Goal: Register for event/course

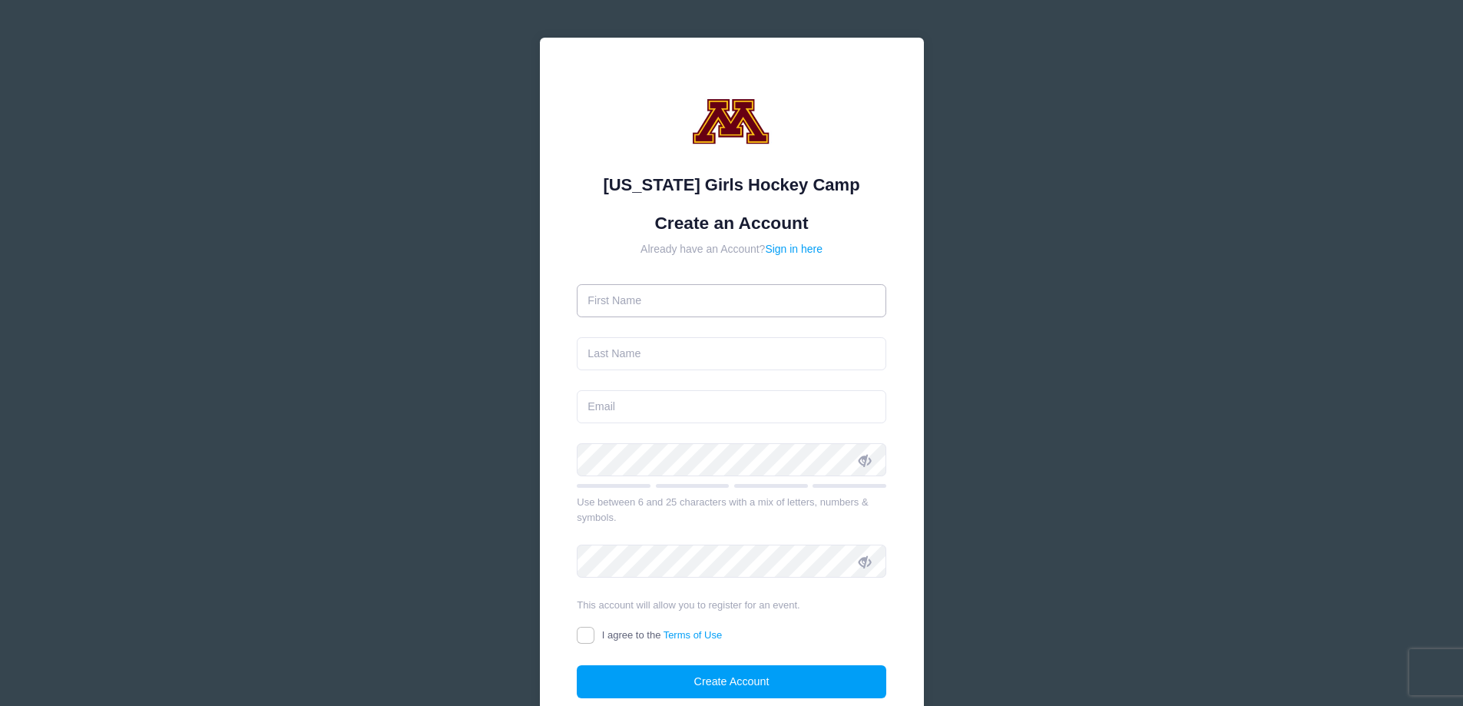
click at [725, 297] on input "text" at bounding box center [731, 300] width 309 height 33
type input "[PERSON_NAME]"
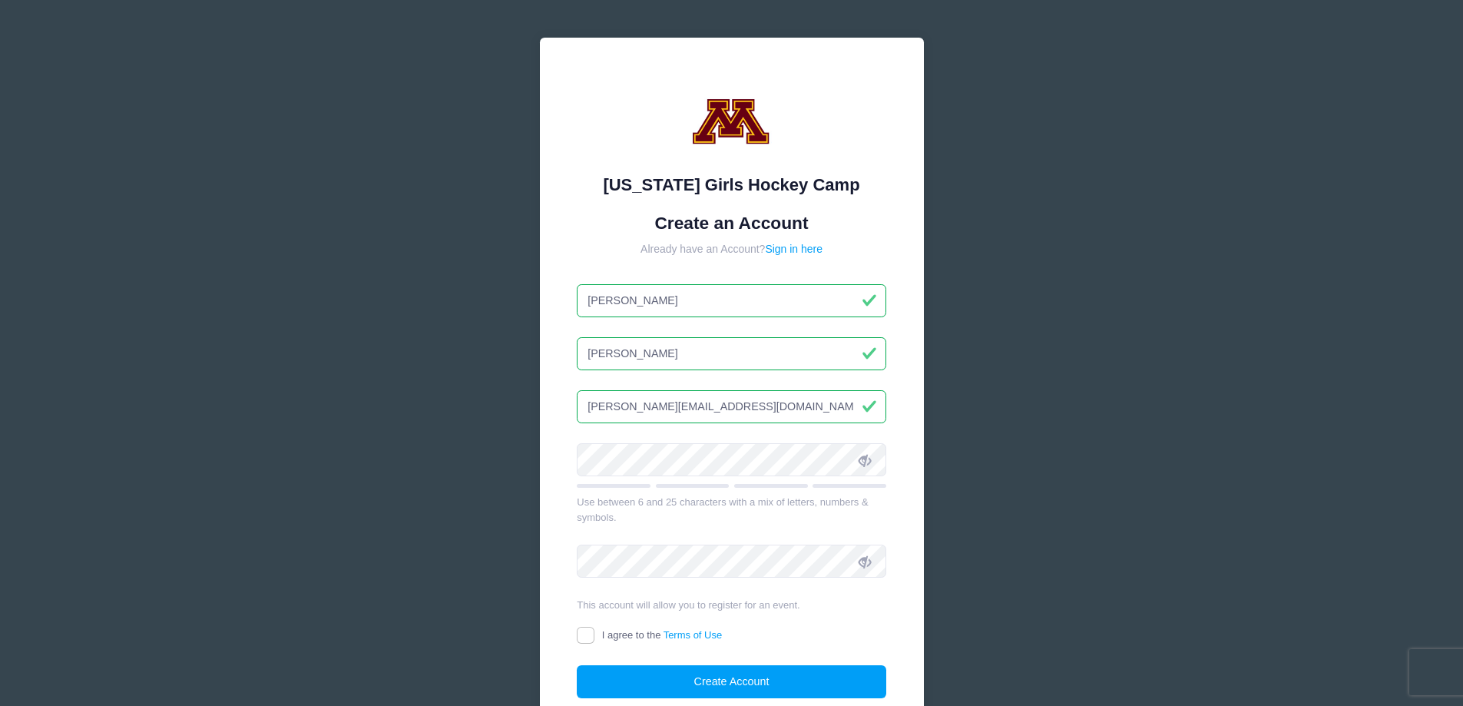
type input "[PERSON_NAME][EMAIL_ADDRESS][DOMAIN_NAME]"
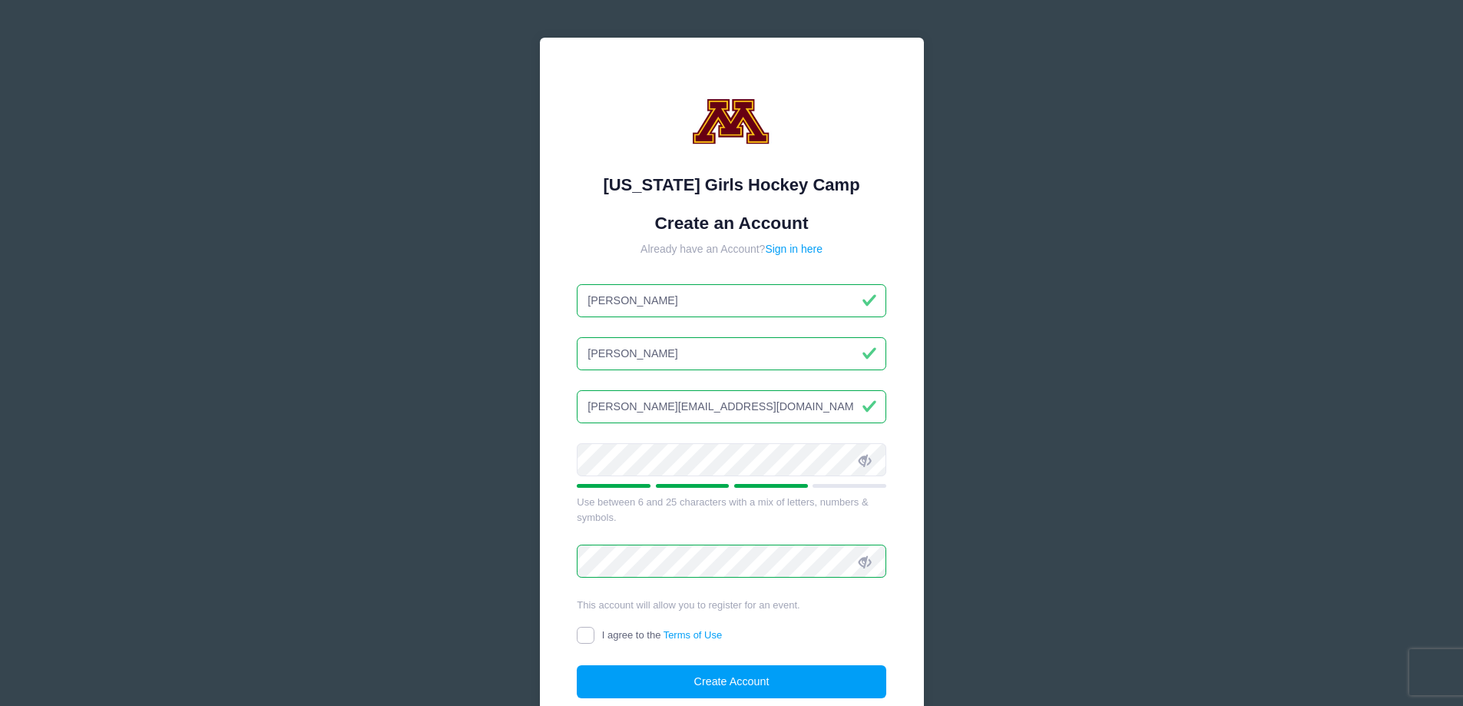
click at [582, 634] on input "I agree to the Terms of Use" at bounding box center [586, 636] width 18 height 18
checkbox input "true"
click at [789, 675] on button "Create Account" at bounding box center [731, 681] width 309 height 33
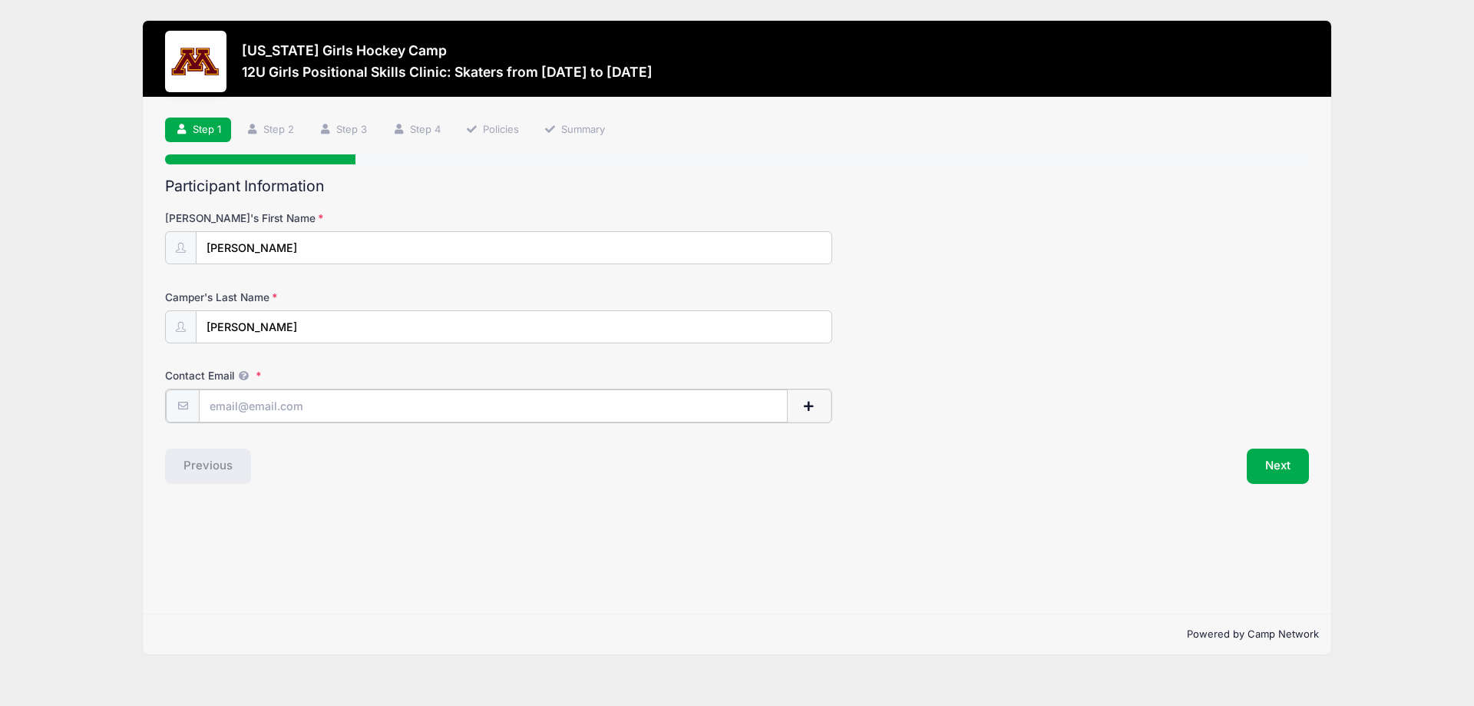
click at [280, 399] on input "Contact Email" at bounding box center [493, 405] width 589 height 33
type input "[PERSON_NAME][EMAIL_ADDRESS][DOMAIN_NAME]"
click at [1292, 466] on button "Next" at bounding box center [1278, 464] width 62 height 35
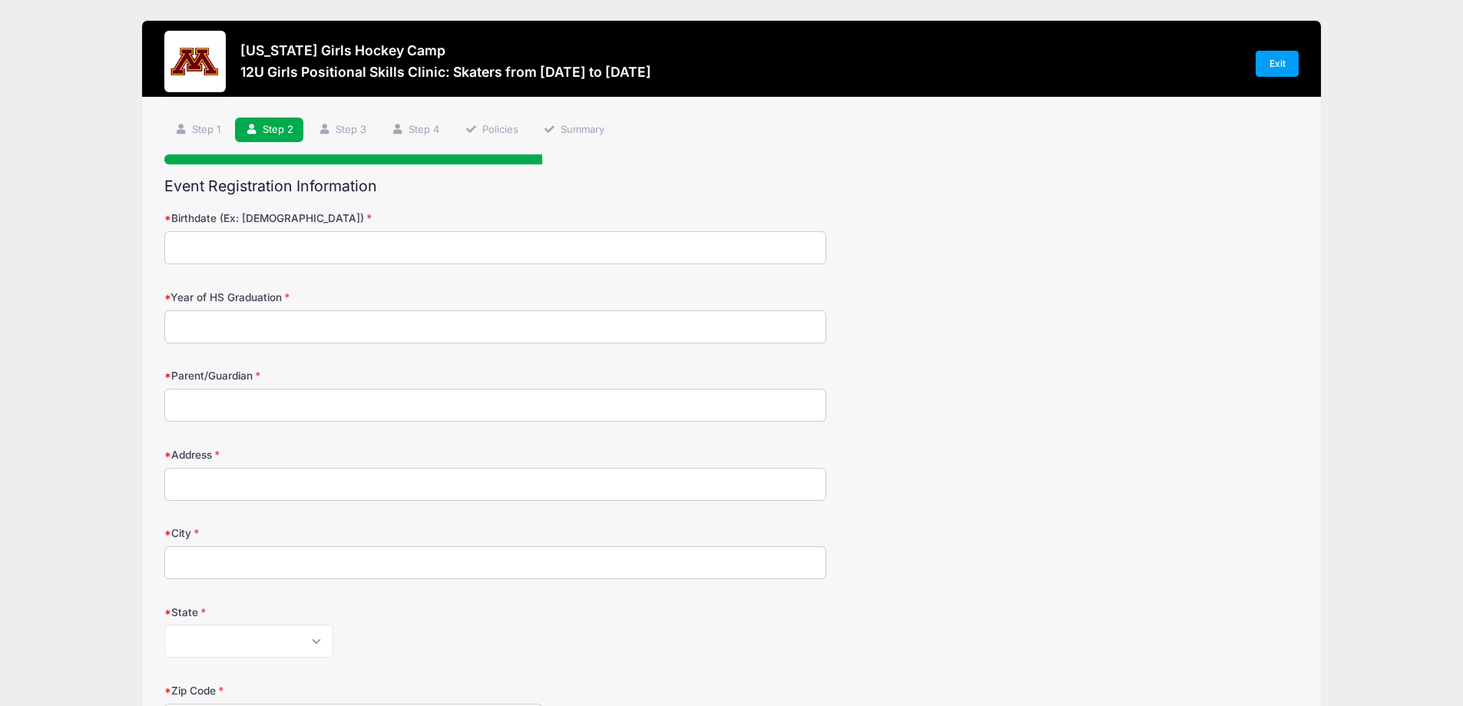
click at [455, 246] on input "Birthdate (Ex: 01/05/2000)" at bounding box center [495, 247] width 662 height 33
type input "02042014"
click at [432, 319] on input "Year of HS Graduation" at bounding box center [495, 326] width 662 height 33
type input "2032"
type input "Katie Vann"
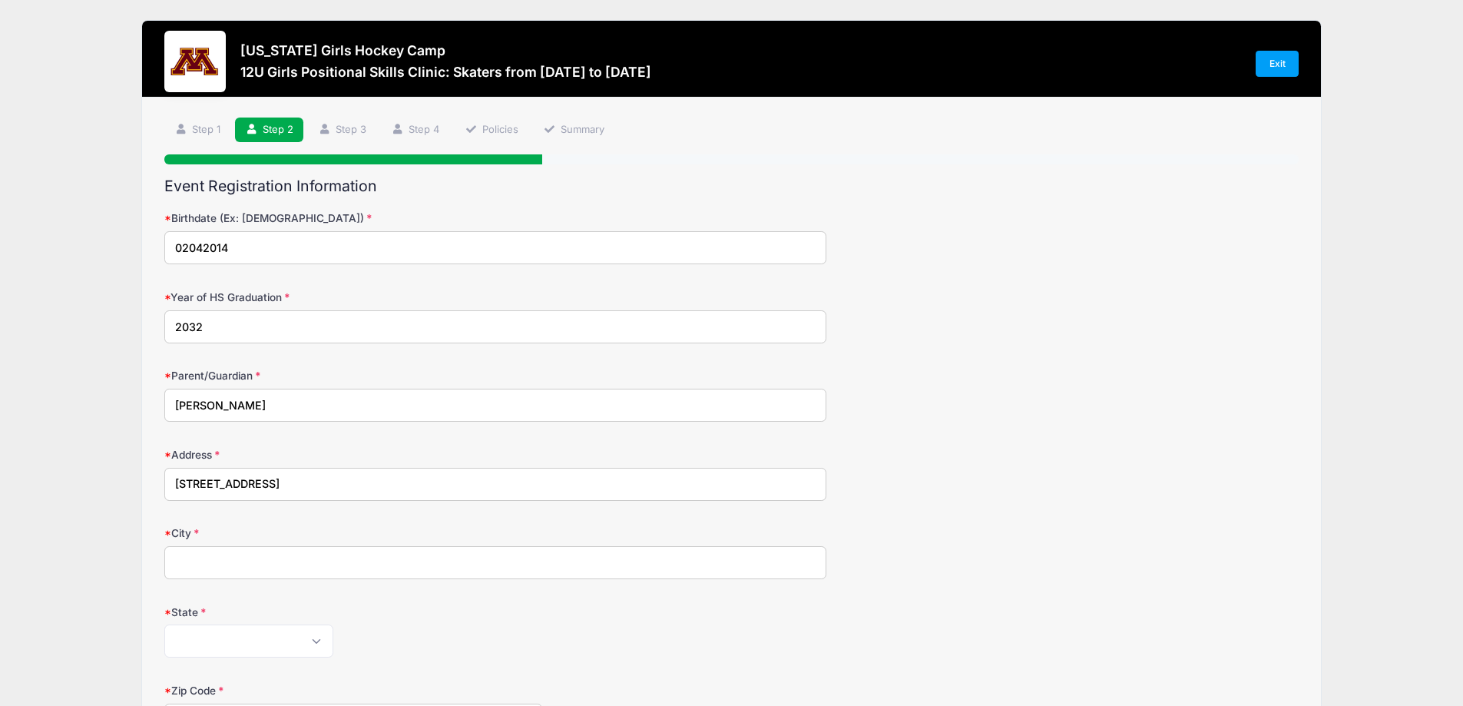
type input "2705 Northwest Blvd"
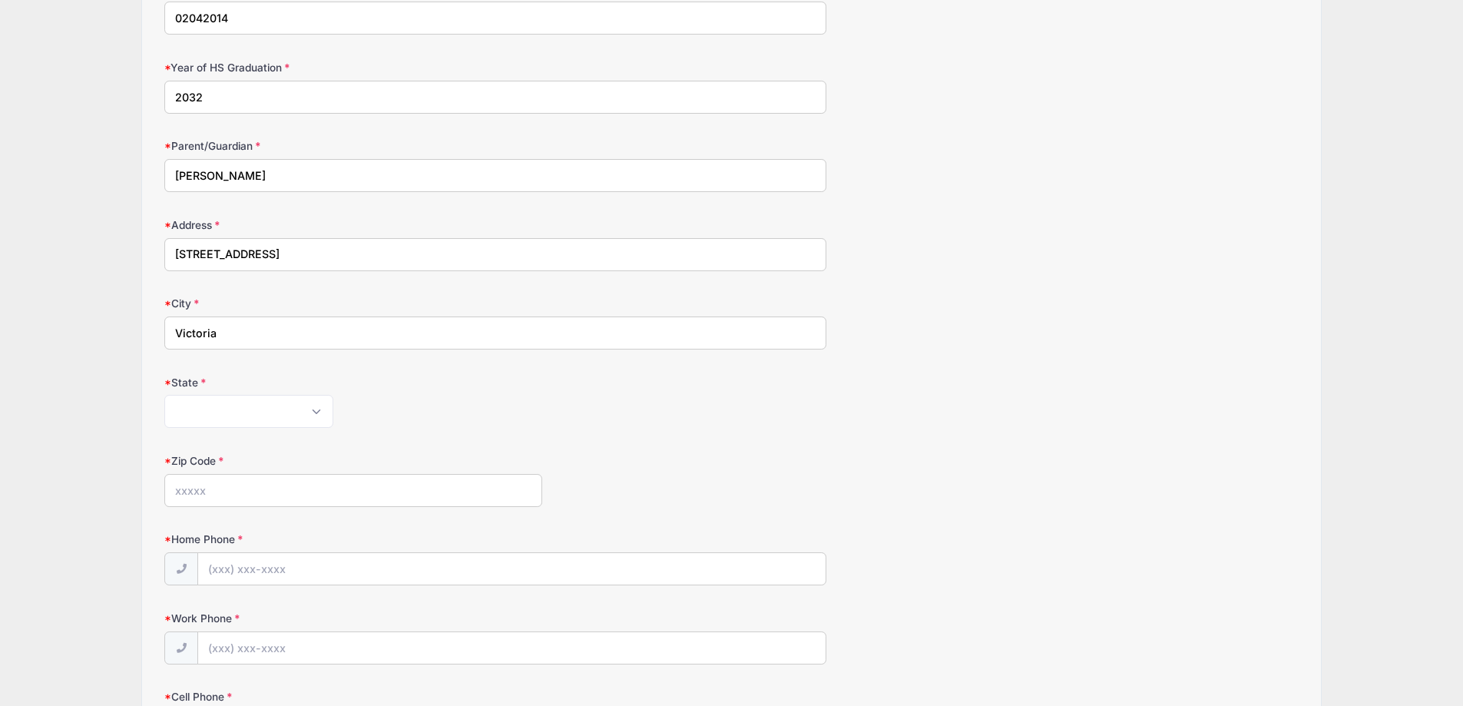
scroll to position [230, 0]
type input "Victoria"
click at [227, 415] on select "Alabama Alaska American Samoa Arizona Arkansas Armed Forces Africa Armed Forces…" at bounding box center [248, 410] width 169 height 33
select select "MN"
click at [164, 394] on select "Alabama Alaska American Samoa Arizona Arkansas Armed Forces Africa Armed Forces…" at bounding box center [248, 410] width 169 height 33
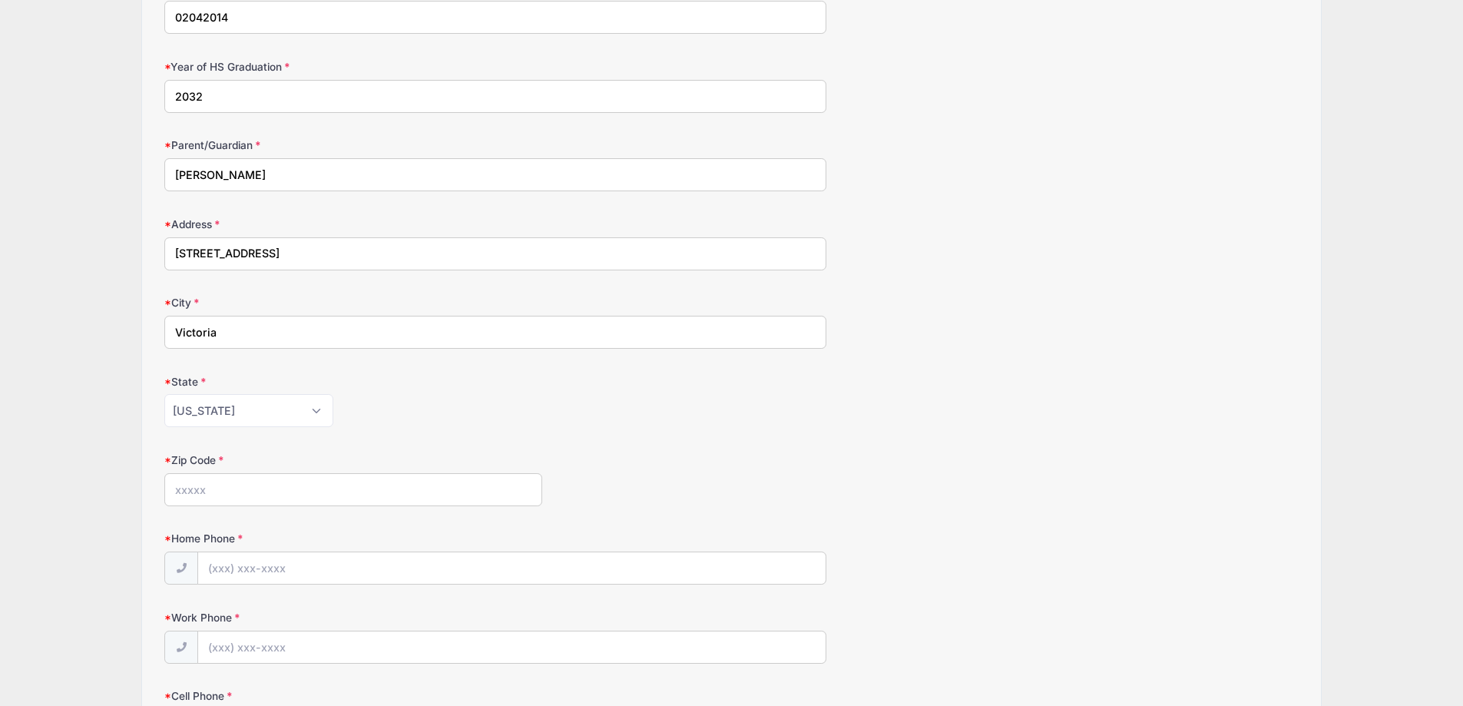
click at [263, 480] on input "Zip Code" at bounding box center [353, 489] width 378 height 33
type input "55386"
click at [252, 578] on input "Home Phone" at bounding box center [511, 568] width 627 height 33
type input "(612) 432-7211"
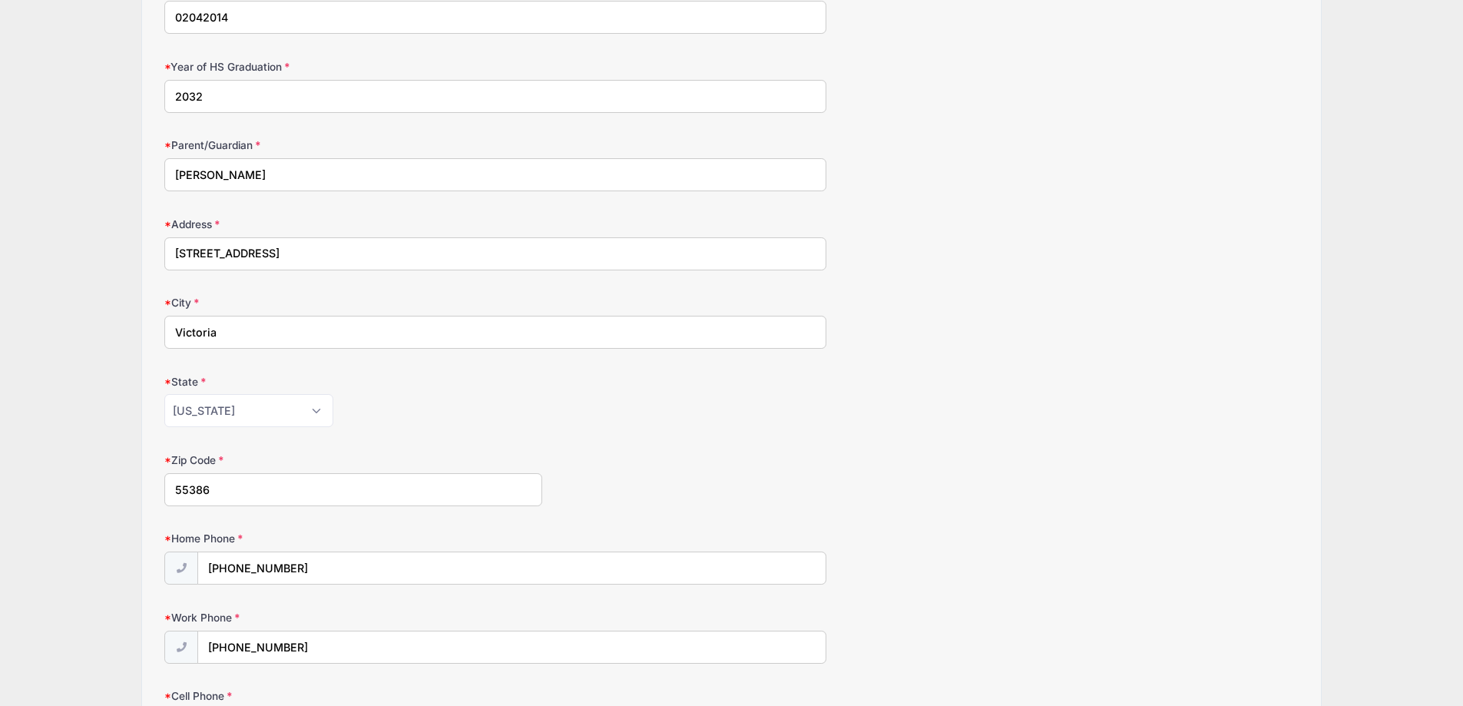
scroll to position [604, 0]
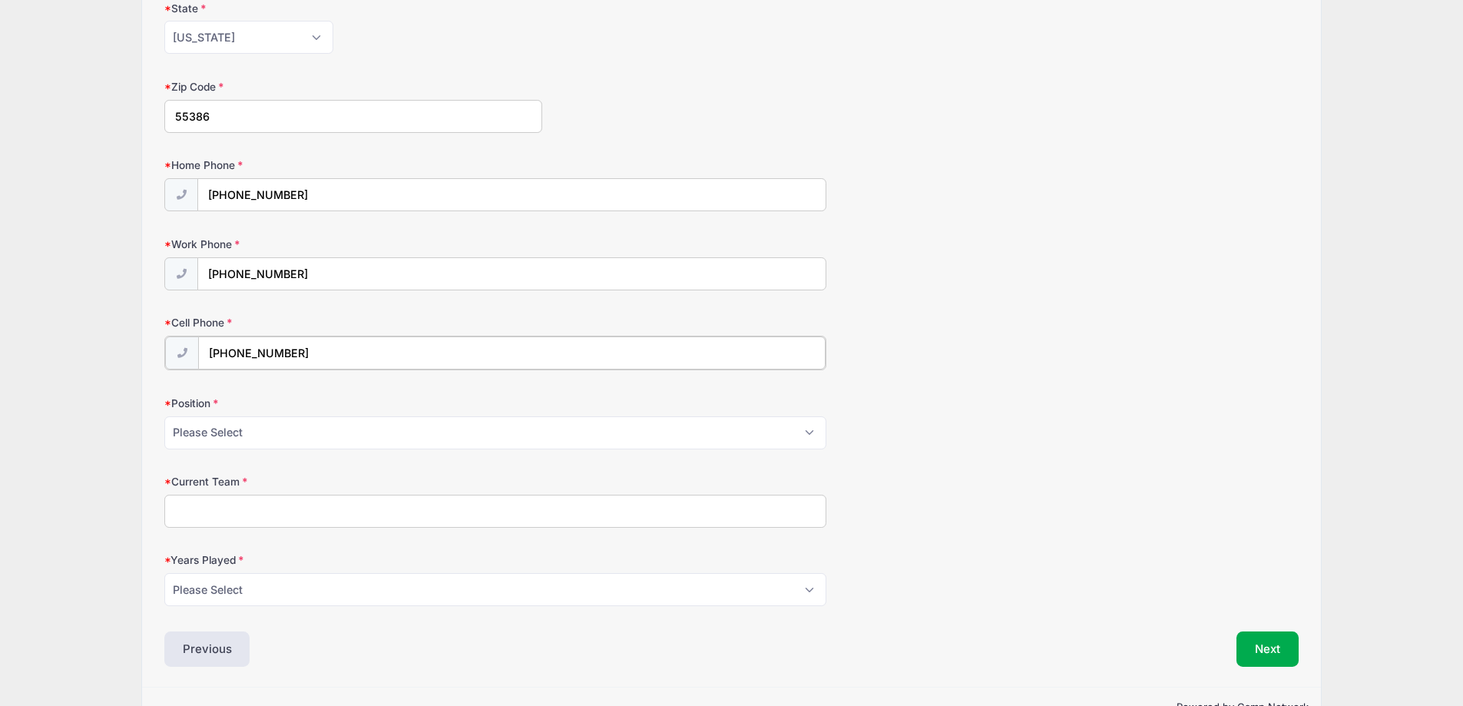
type input "(612) 432-7211"
click at [307, 432] on select "Please Select Forward Defense F/D Goalie" at bounding box center [495, 431] width 662 height 33
select select "Defense"
click at [164, 415] on select "Please Select Forward Defense F/D Goalie" at bounding box center [495, 431] width 662 height 33
click at [260, 514] on input "Current Team" at bounding box center [495, 509] width 662 height 33
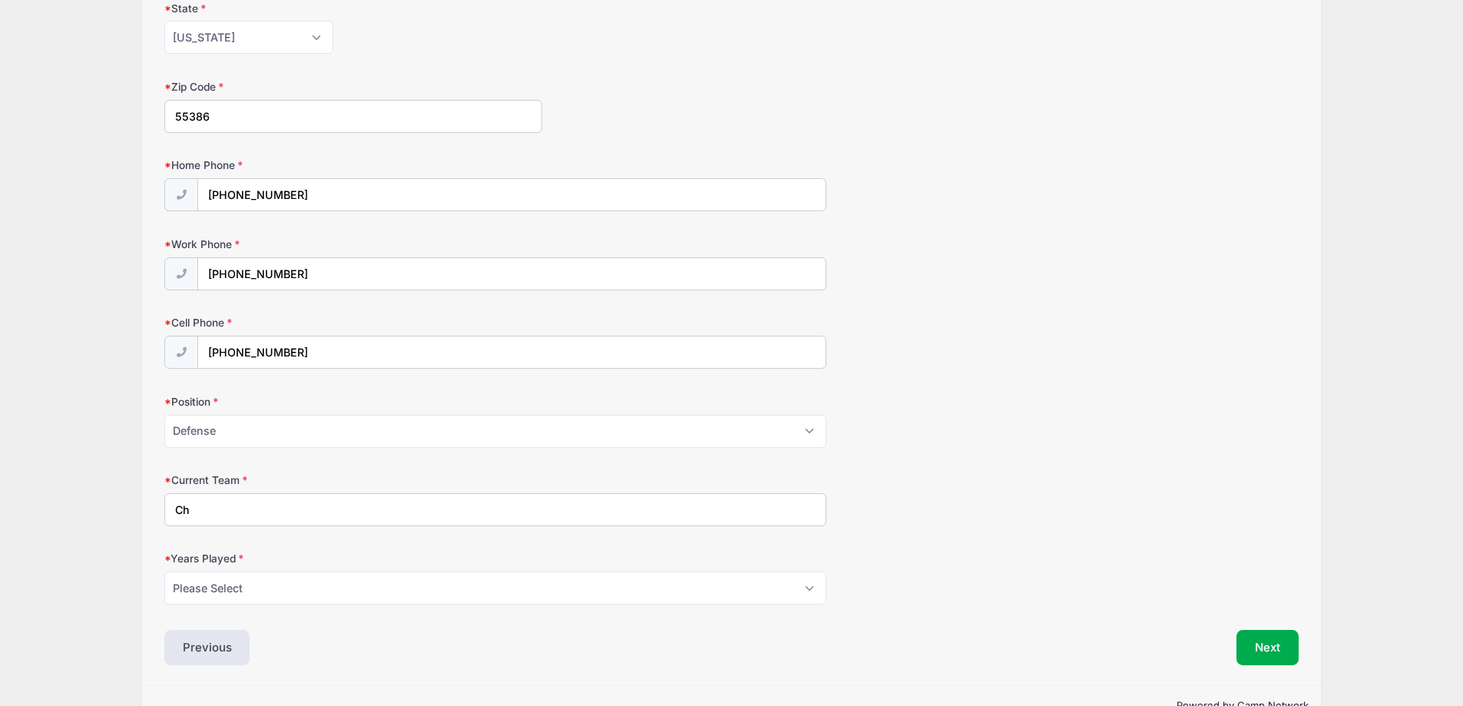
type input "C"
type input "CCHA 12U"
click at [253, 588] on select "Please Select 1 2 3 4 5 6 7 8 9 10 11 12 13 14 15" at bounding box center [495, 587] width 662 height 33
select select "7"
click at [164, 571] on select "Please Select 1 2 3 4 5 6 7 8 9 10 11 12 13 14 15" at bounding box center [495, 587] width 662 height 33
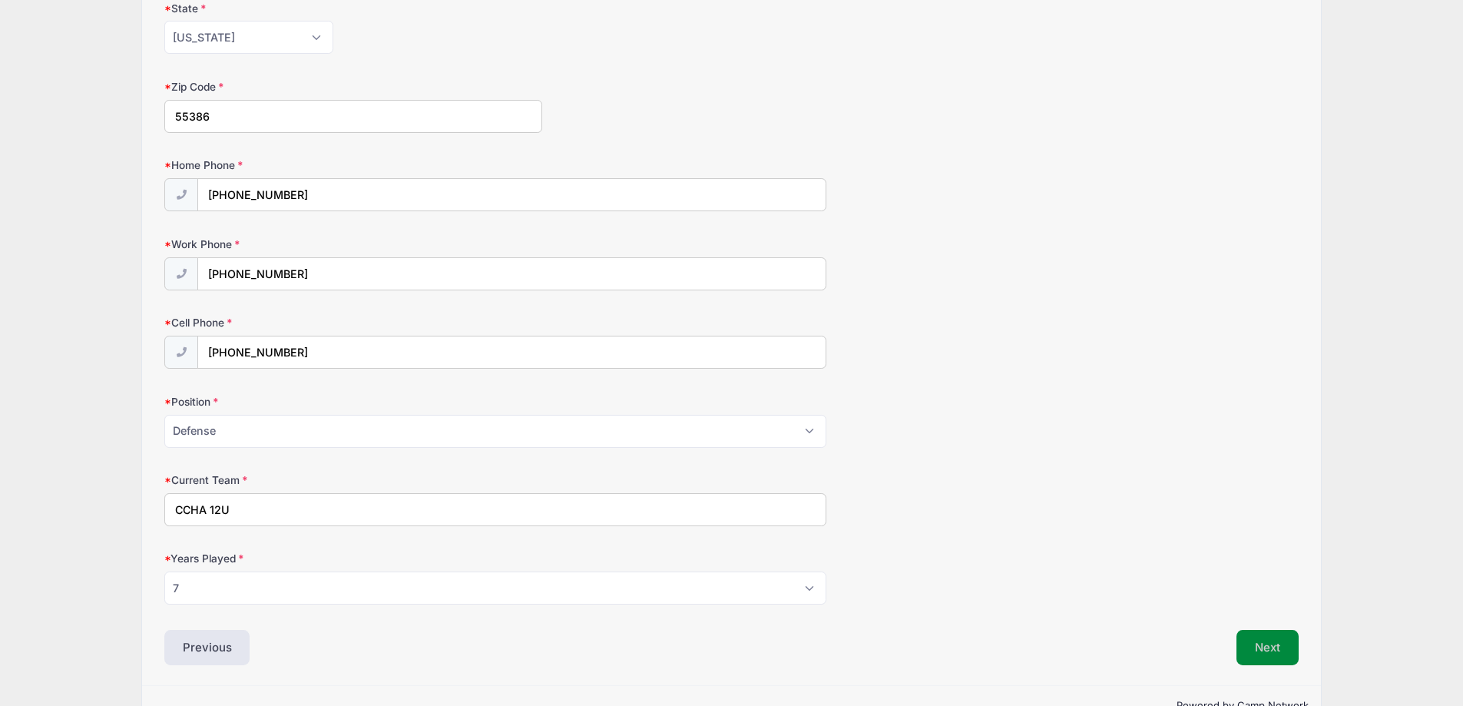
click at [1270, 645] on button "Next" at bounding box center [1267, 647] width 62 height 35
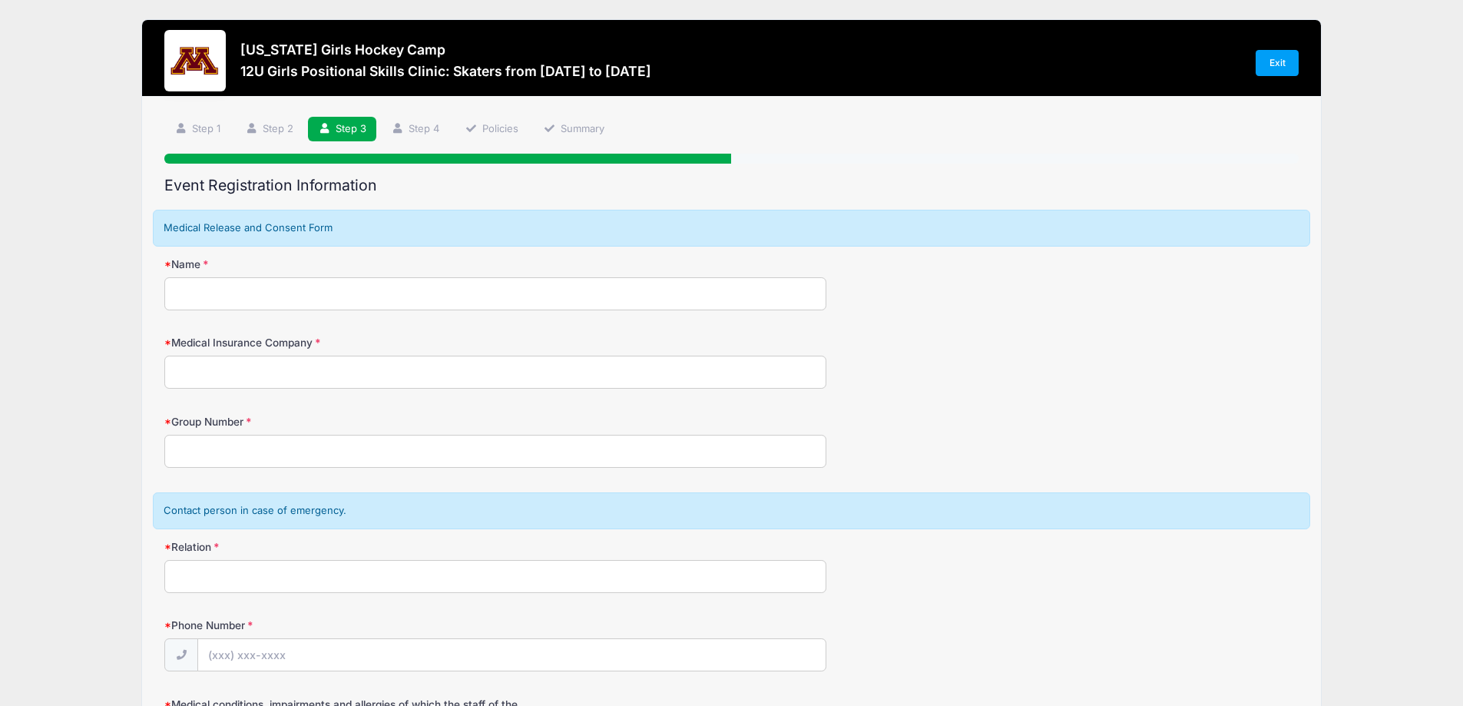
scroll to position [0, 0]
click at [212, 293] on input "Name" at bounding box center [495, 294] width 662 height 33
type input "Kylie Vann"
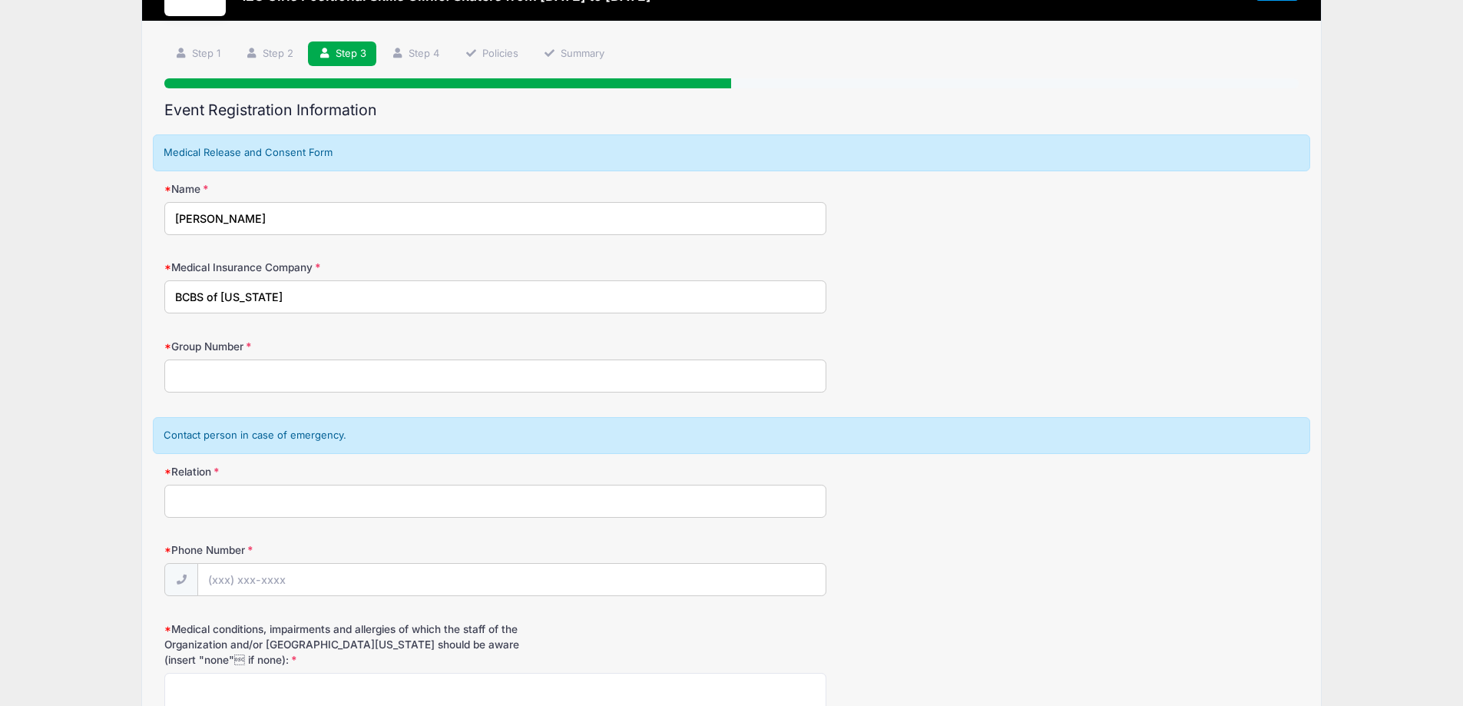
scroll to position [230, 0]
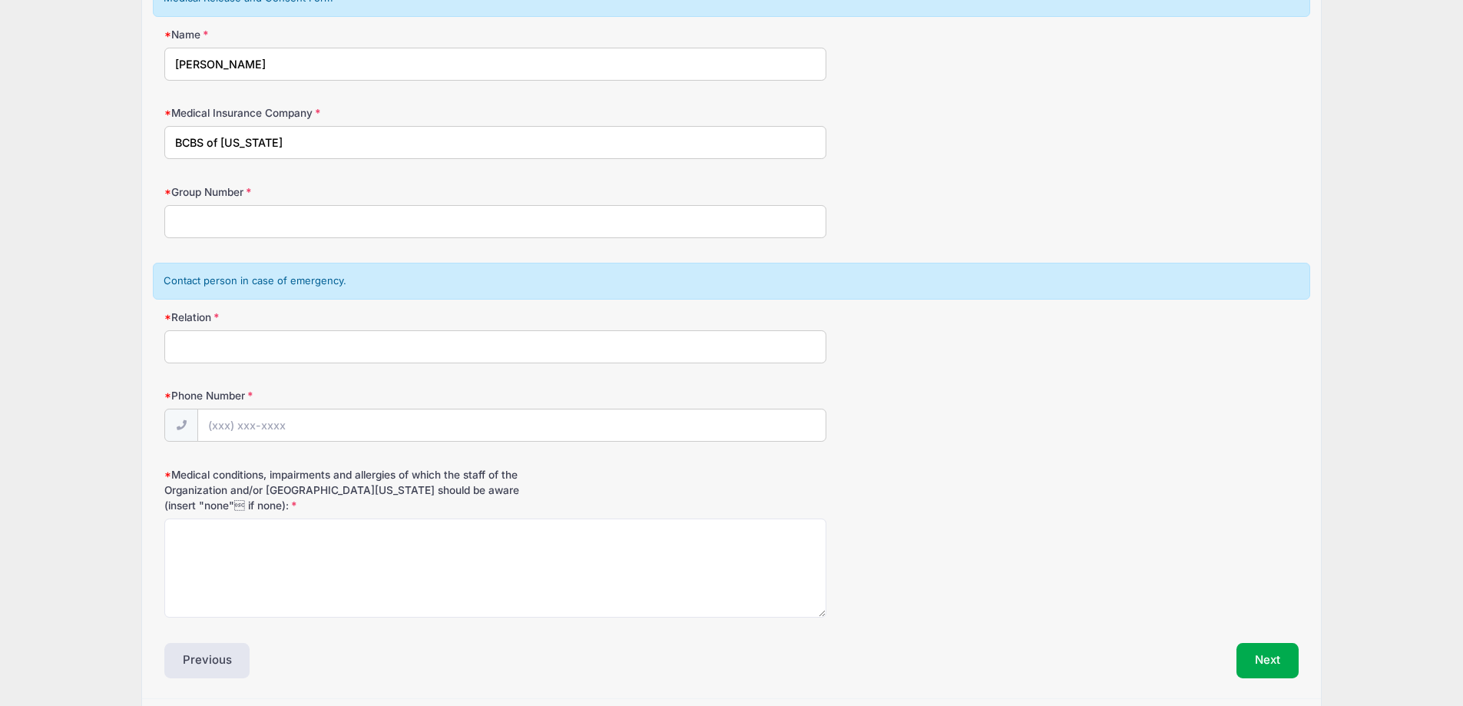
type input "BCBS of Kansas"
click at [263, 349] on input "Relation" at bounding box center [495, 346] width 662 height 33
type input "Katie Vann"
click at [256, 429] on input "Phone Number" at bounding box center [511, 425] width 627 height 33
type input "(612) 432-7211"
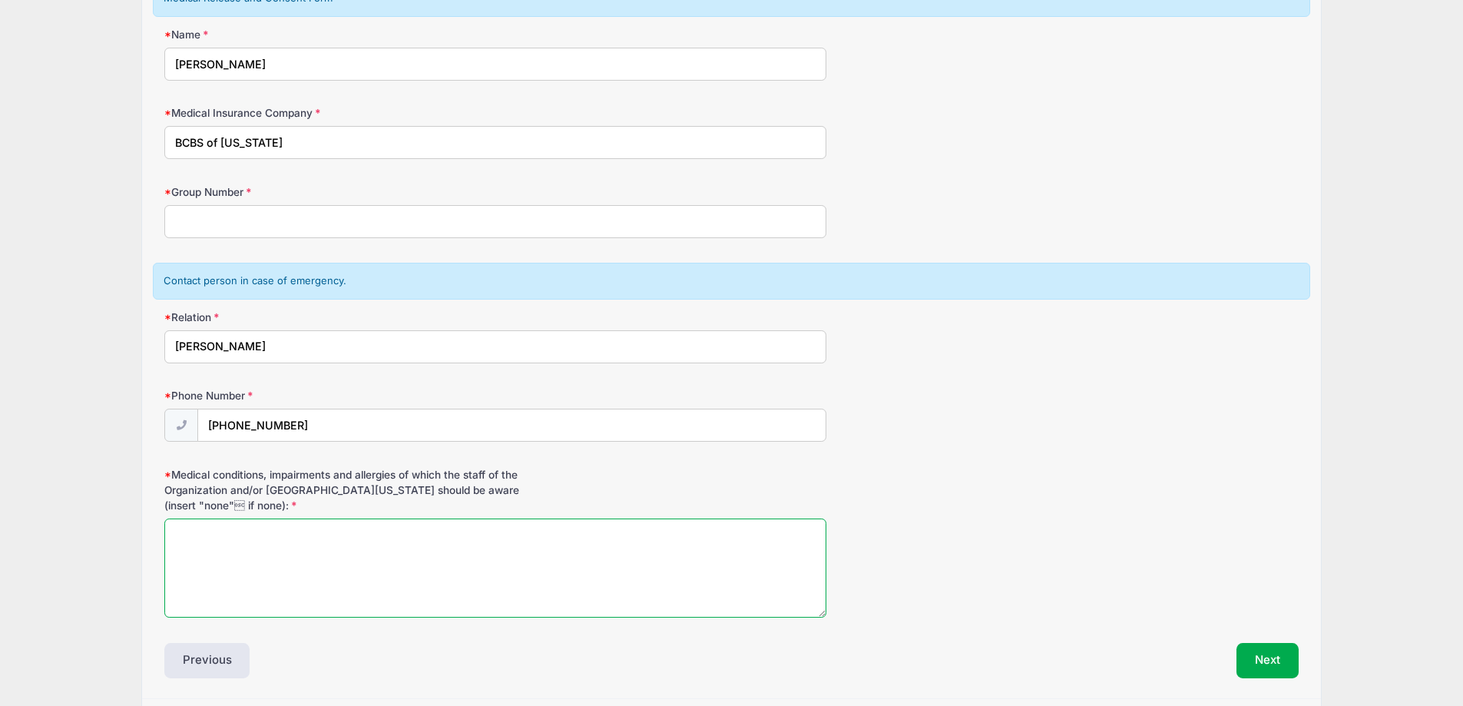
click at [266, 567] on textarea "Medical conditions, impairments and allergies of which the staff of the Organiz…" at bounding box center [495, 567] width 662 height 99
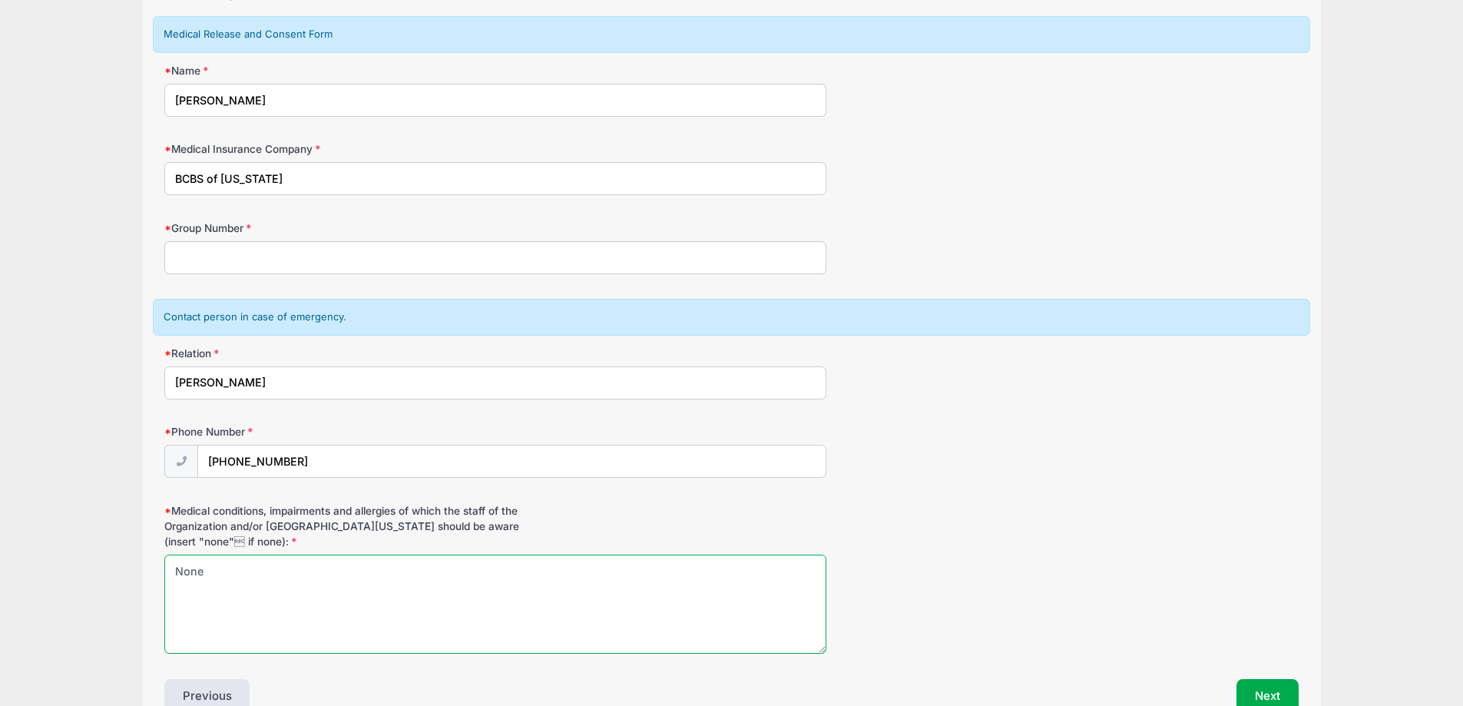
scroll to position [154, 0]
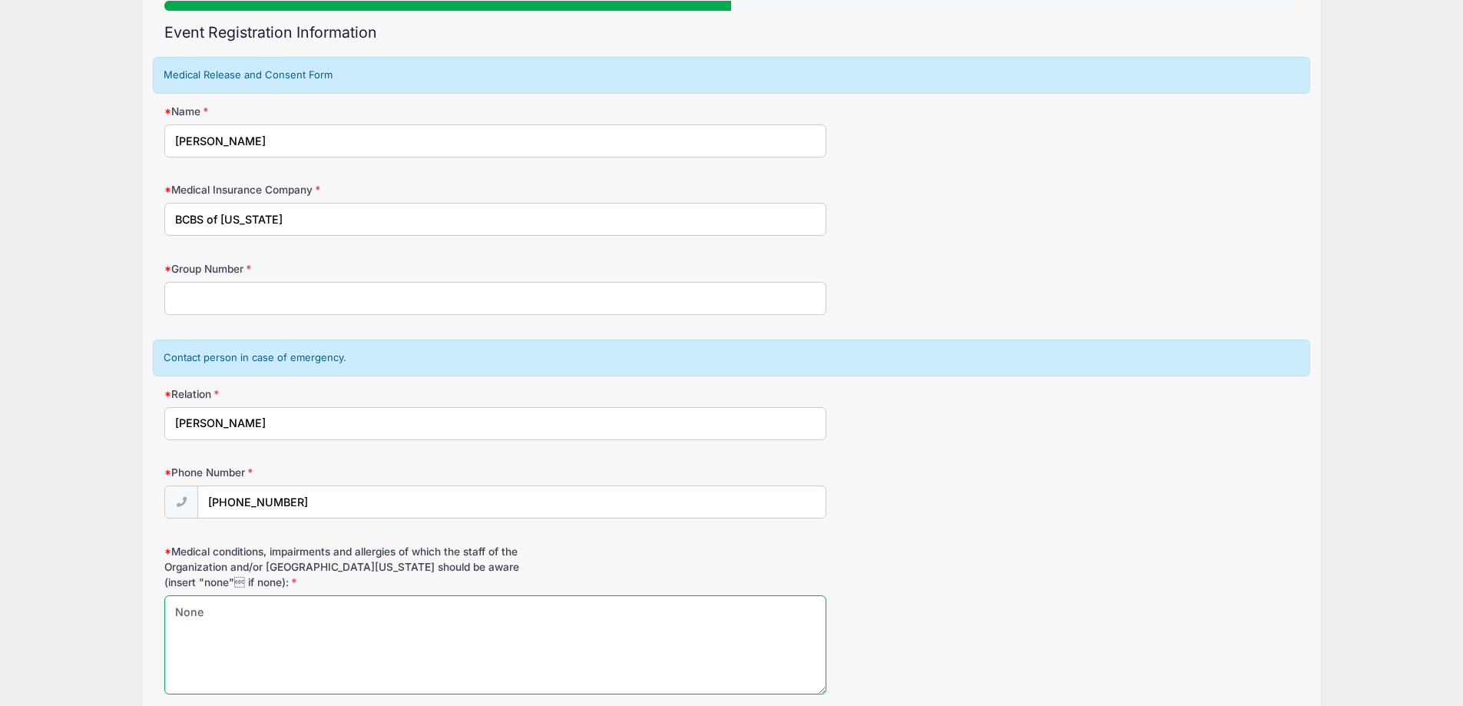
type textarea "None"
click at [261, 292] on input "Group Number" at bounding box center [495, 298] width 662 height 33
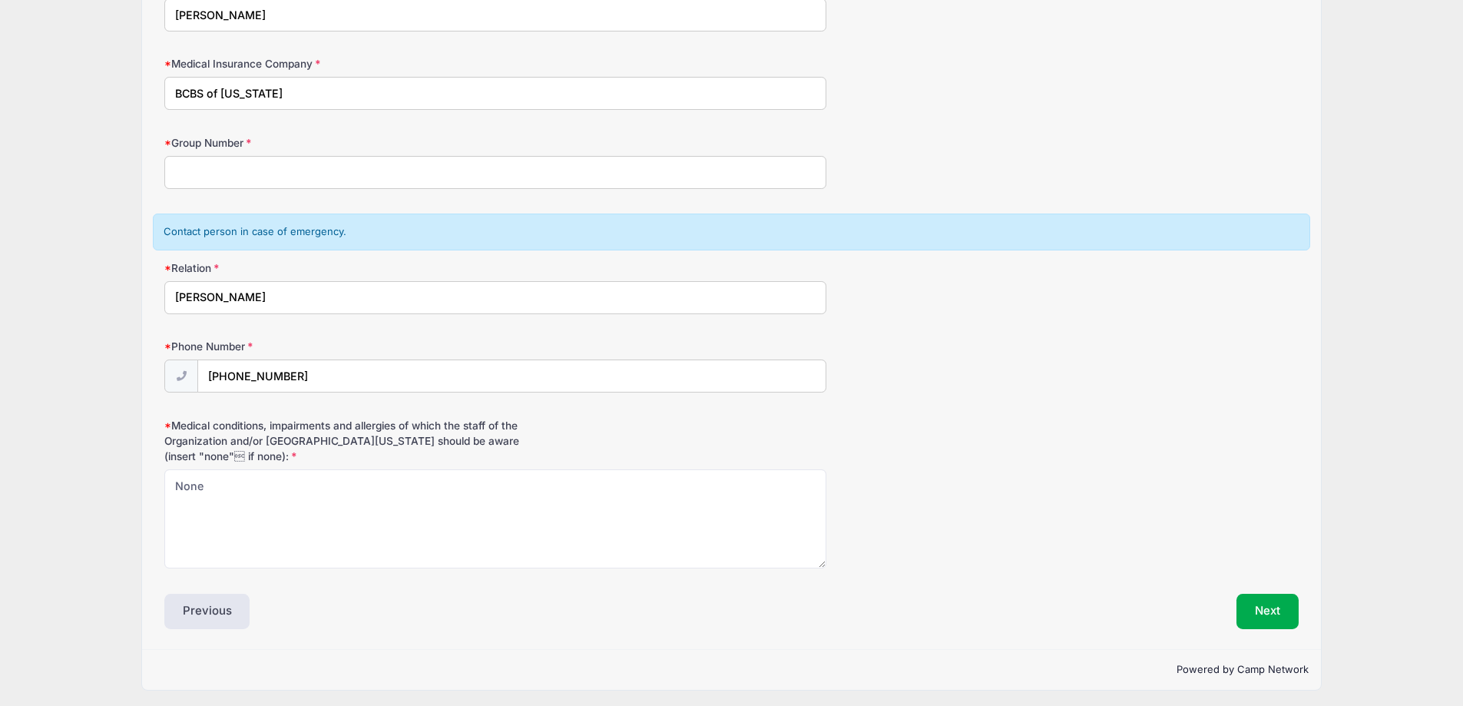
scroll to position [284, 0]
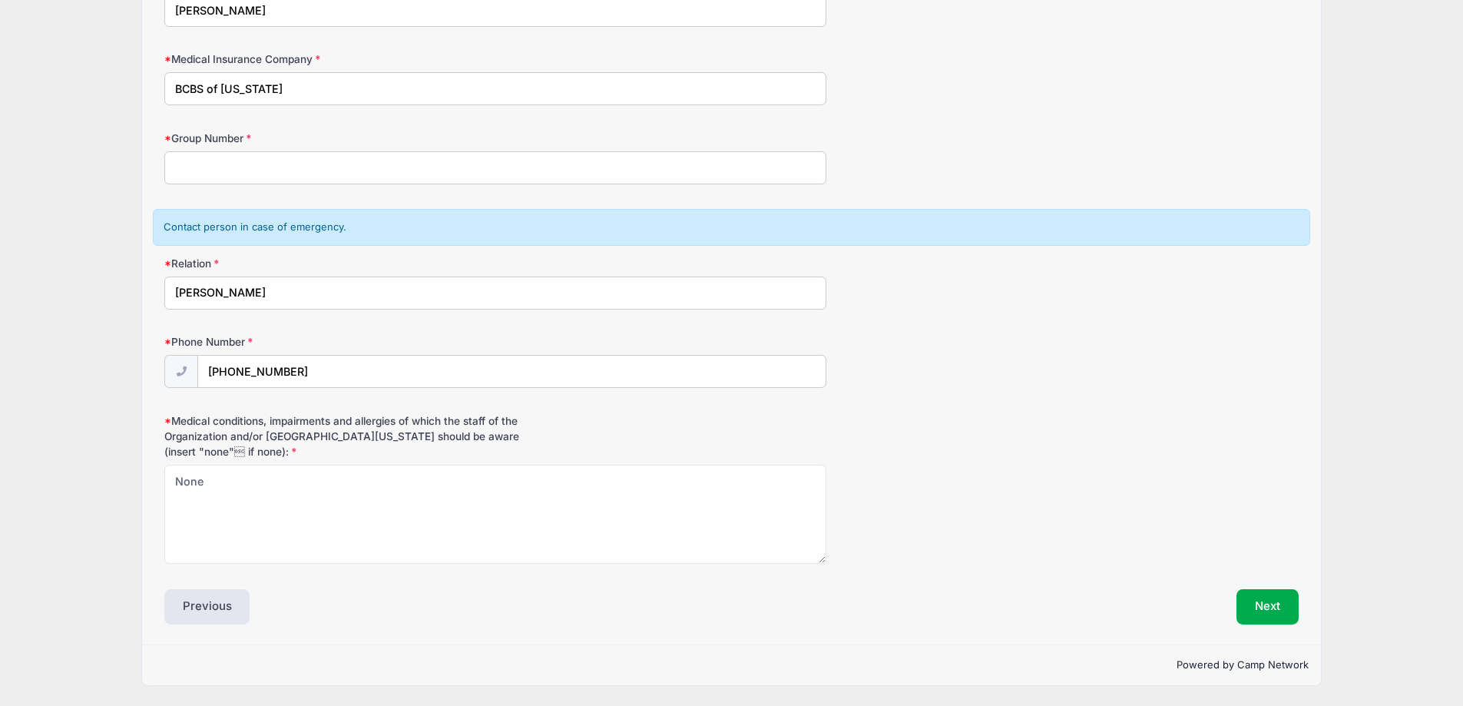
click at [263, 415] on label "Medical conditions, impairments and allergies of which the staff of the Organiz…" at bounding box center [353, 436] width 378 height 47
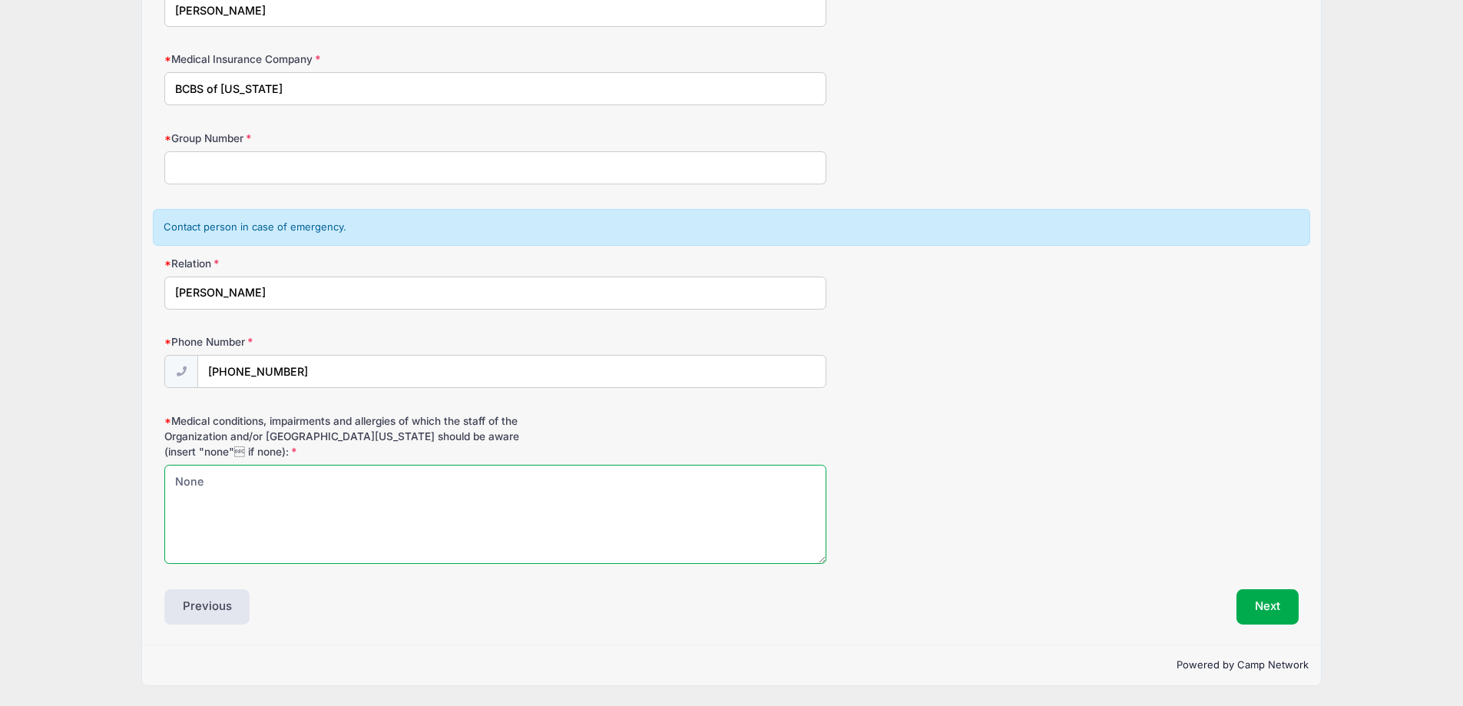
click at [263, 465] on textarea "None" at bounding box center [495, 514] width 662 height 99
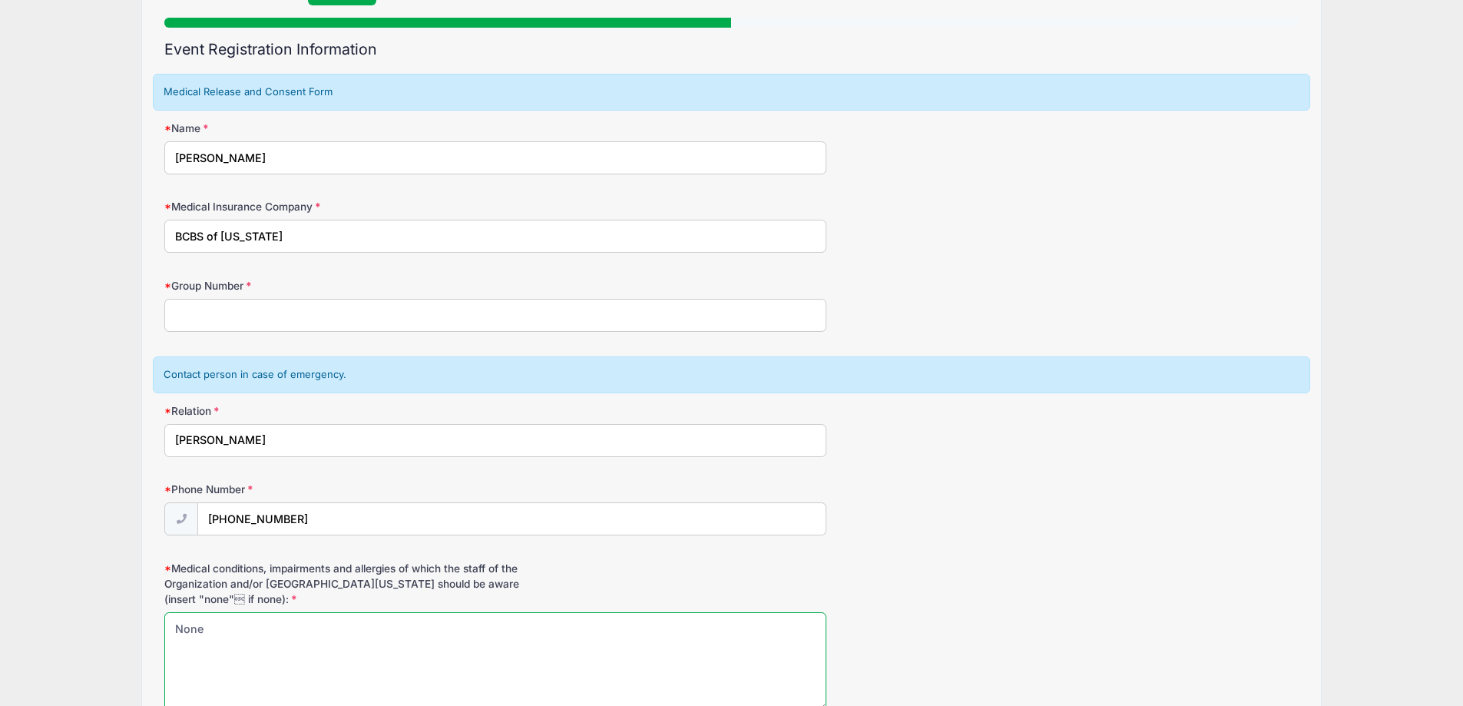
scroll to position [131, 0]
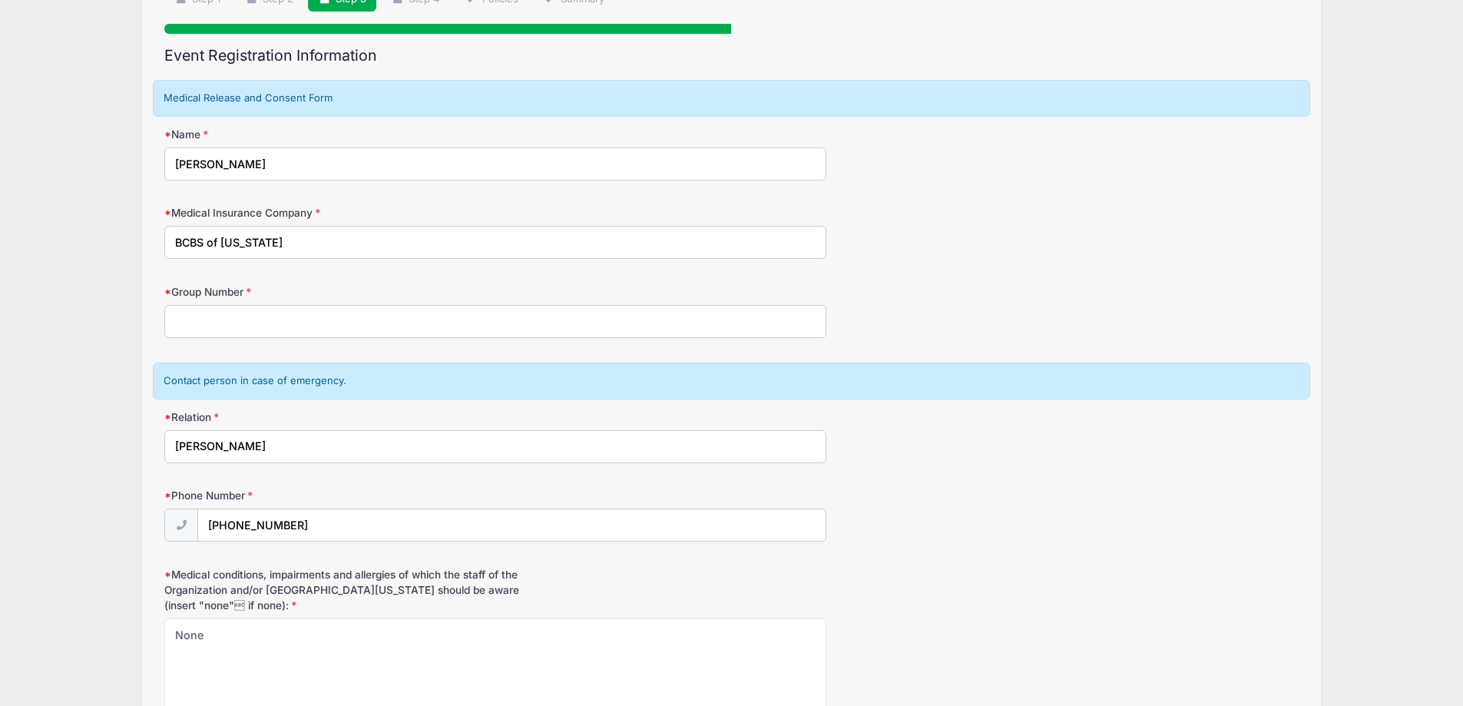
click at [229, 316] on input "Group Number" at bounding box center [495, 321] width 662 height 33
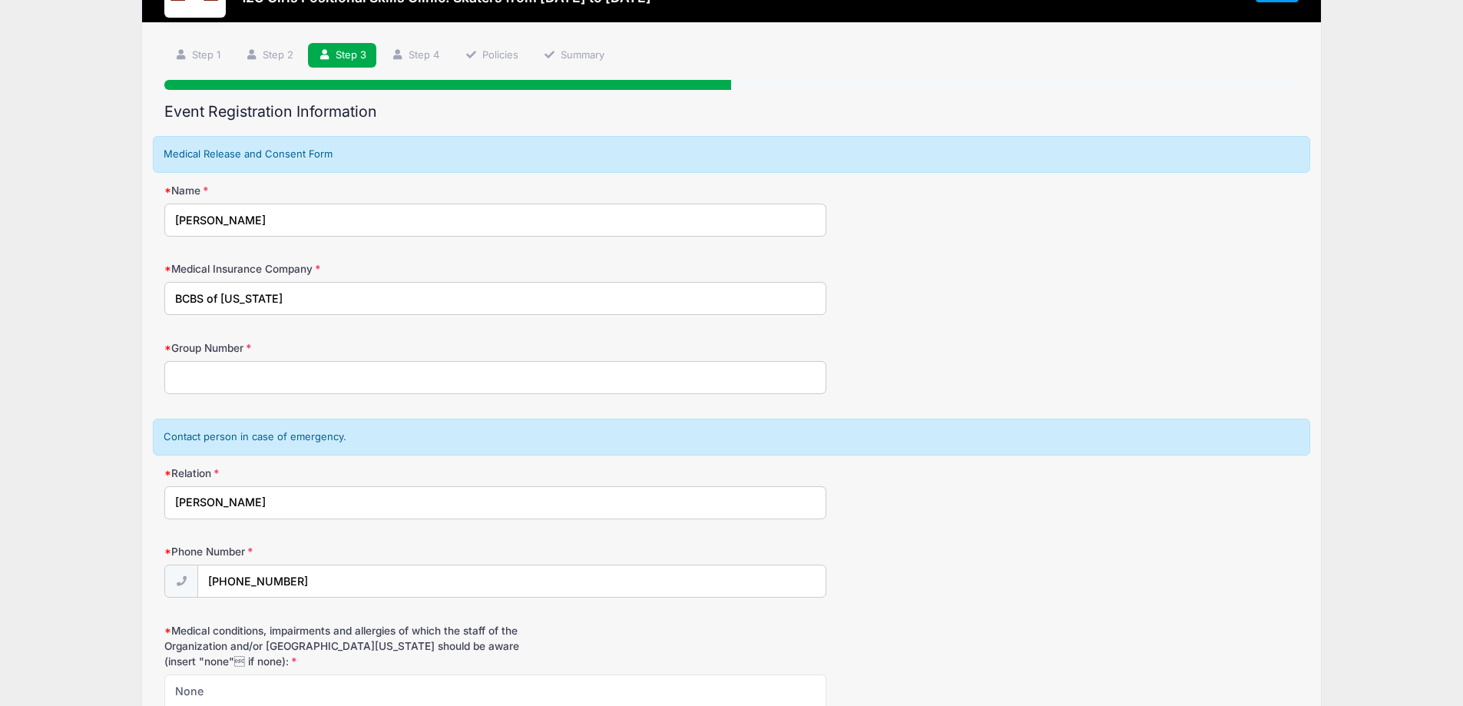
scroll to position [0, 0]
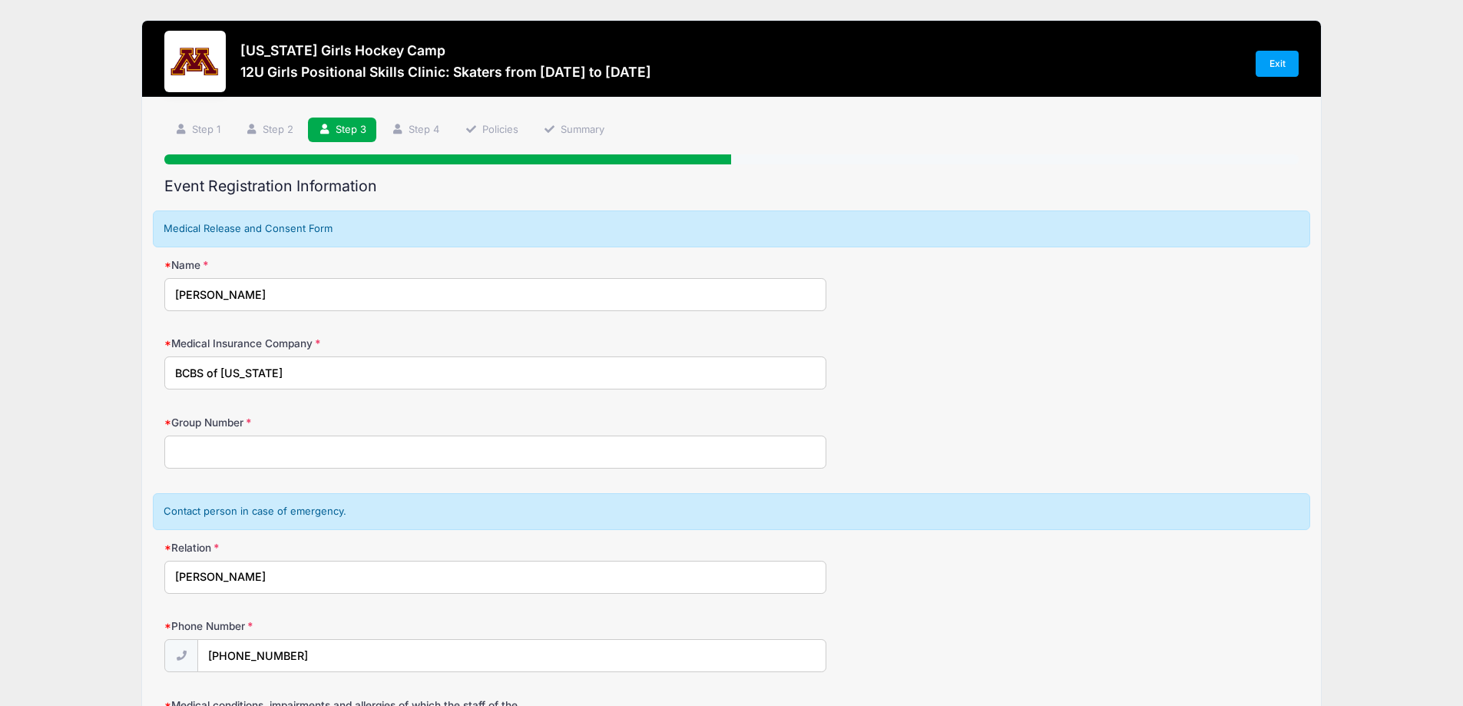
click at [273, 444] on input "Group Number" at bounding box center [495, 451] width 662 height 33
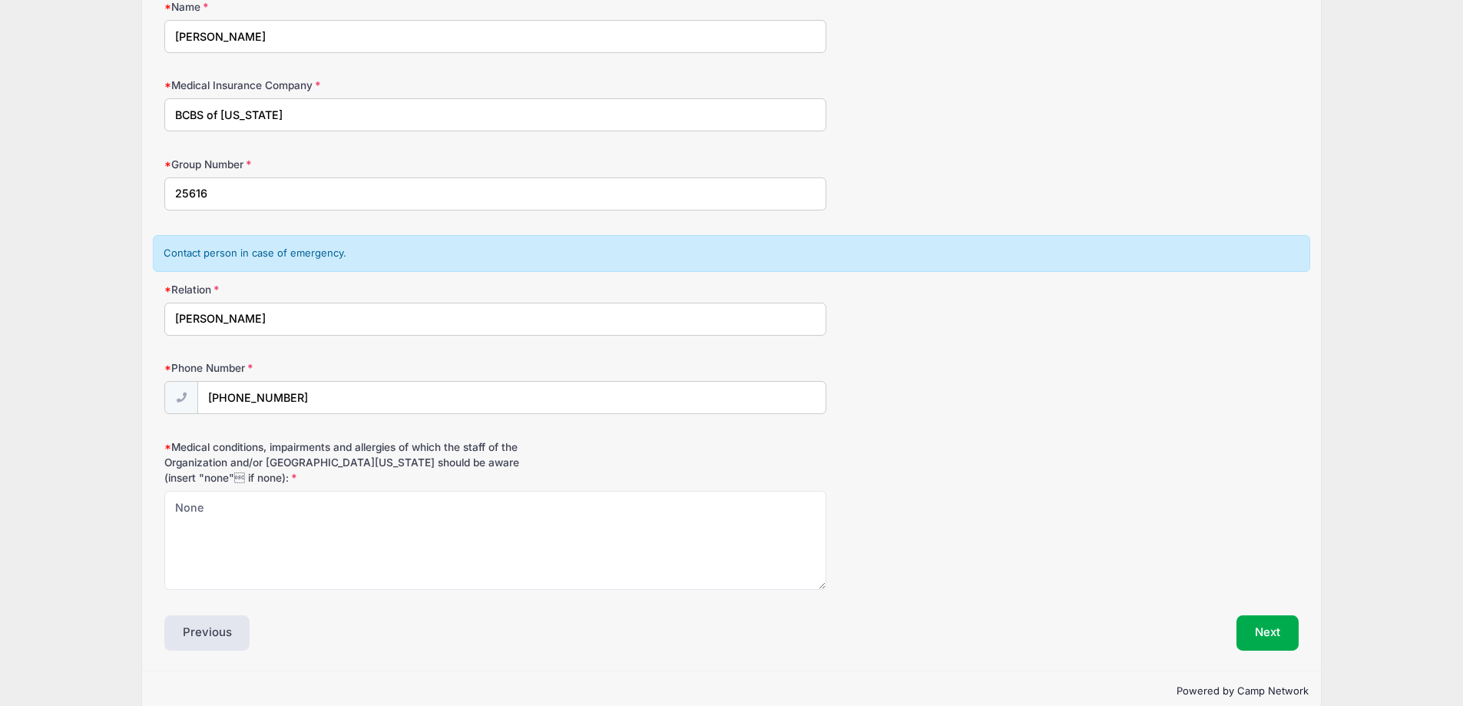
scroll to position [284, 0]
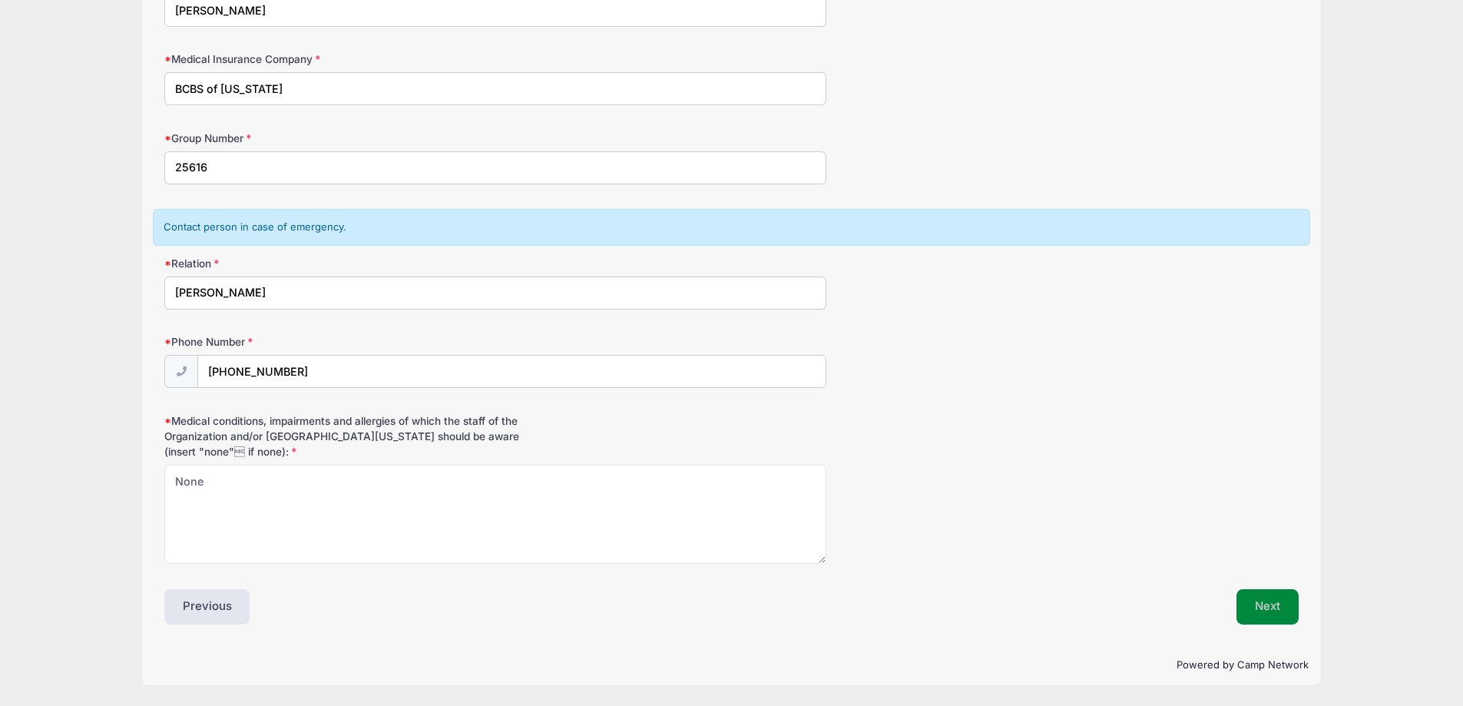
type input "25616"
click at [1259, 592] on button "Next" at bounding box center [1267, 606] width 62 height 35
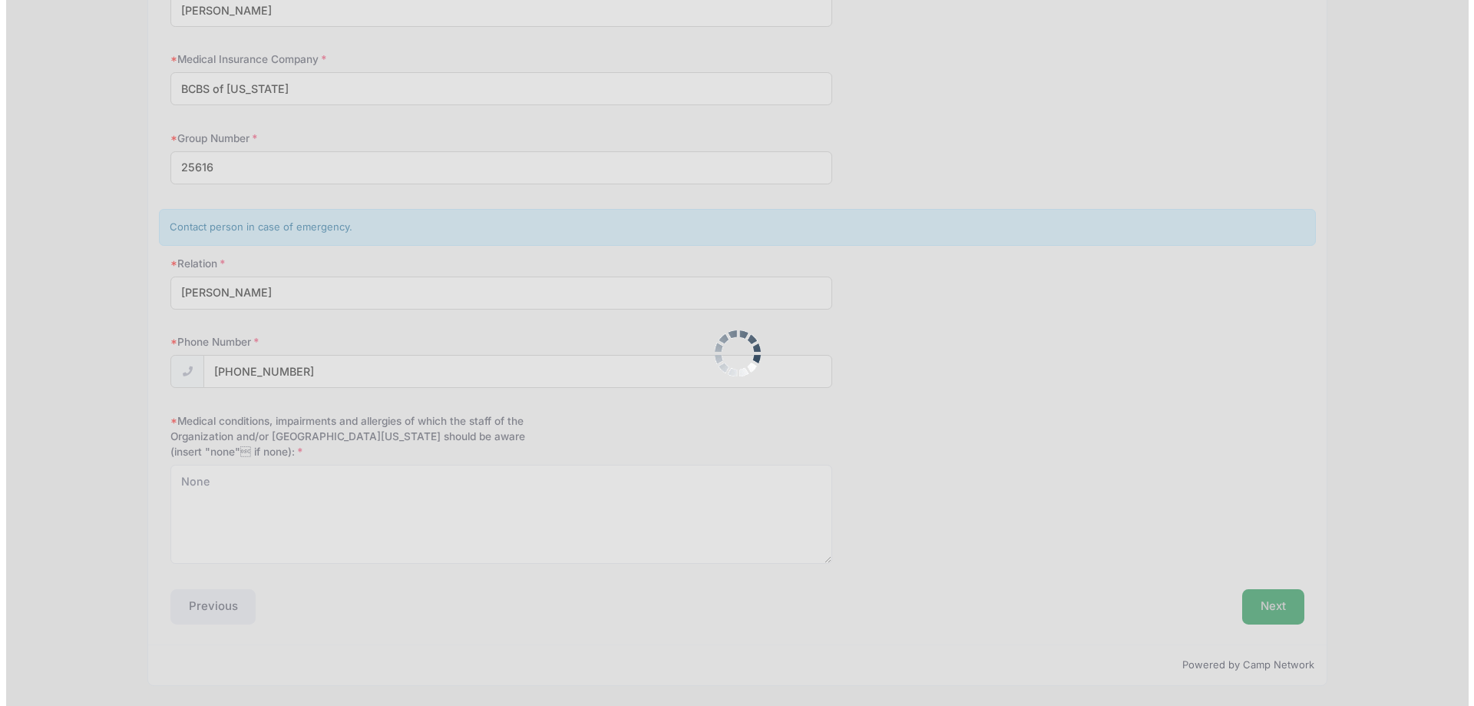
scroll to position [0, 0]
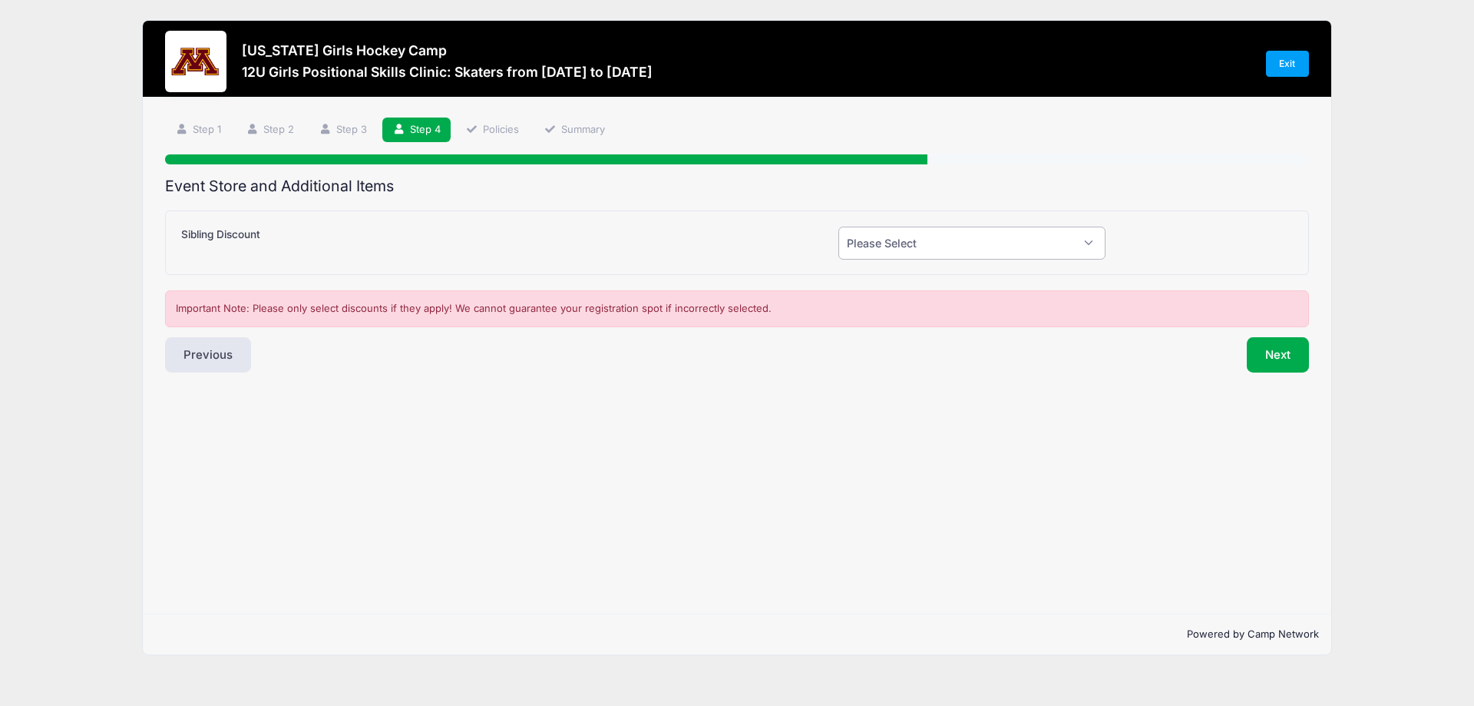
click at [873, 227] on select "Please Select Yes (-$50.00) No" at bounding box center [972, 243] width 267 height 33
select select "0"
click at [839, 227] on select "Please Select Yes (-$50.00) No" at bounding box center [972, 243] width 267 height 33
click at [1294, 355] on button "Next" at bounding box center [1278, 354] width 62 height 35
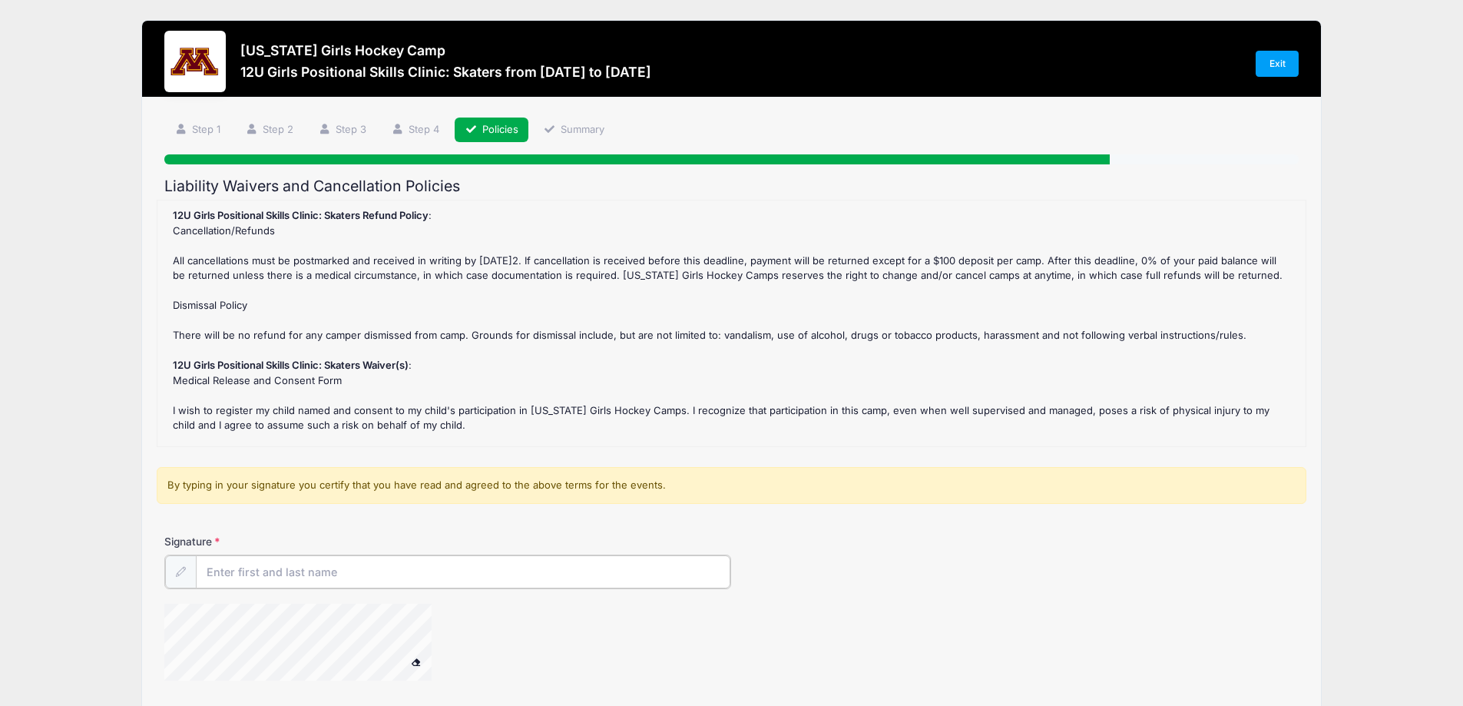
click at [240, 566] on input "Signature" at bounding box center [463, 571] width 535 height 33
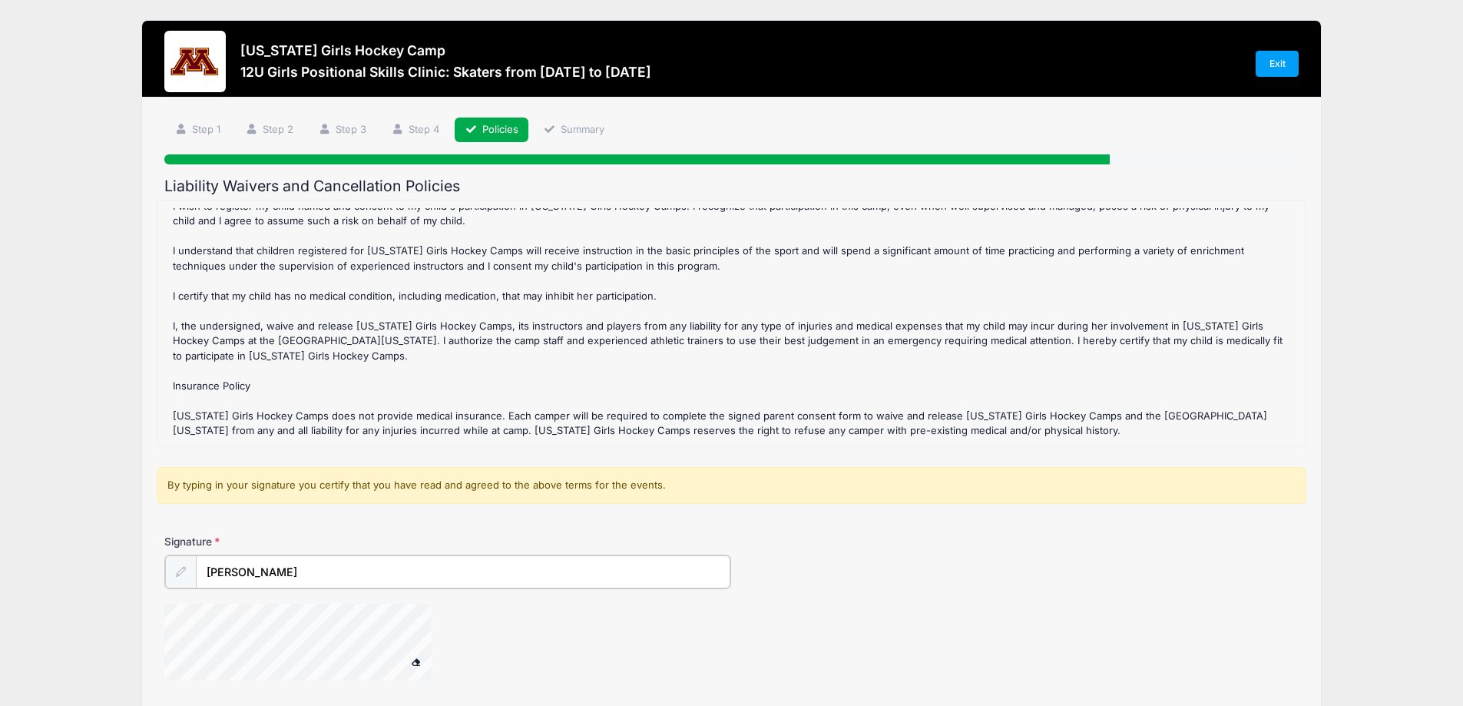
scroll to position [126, 0]
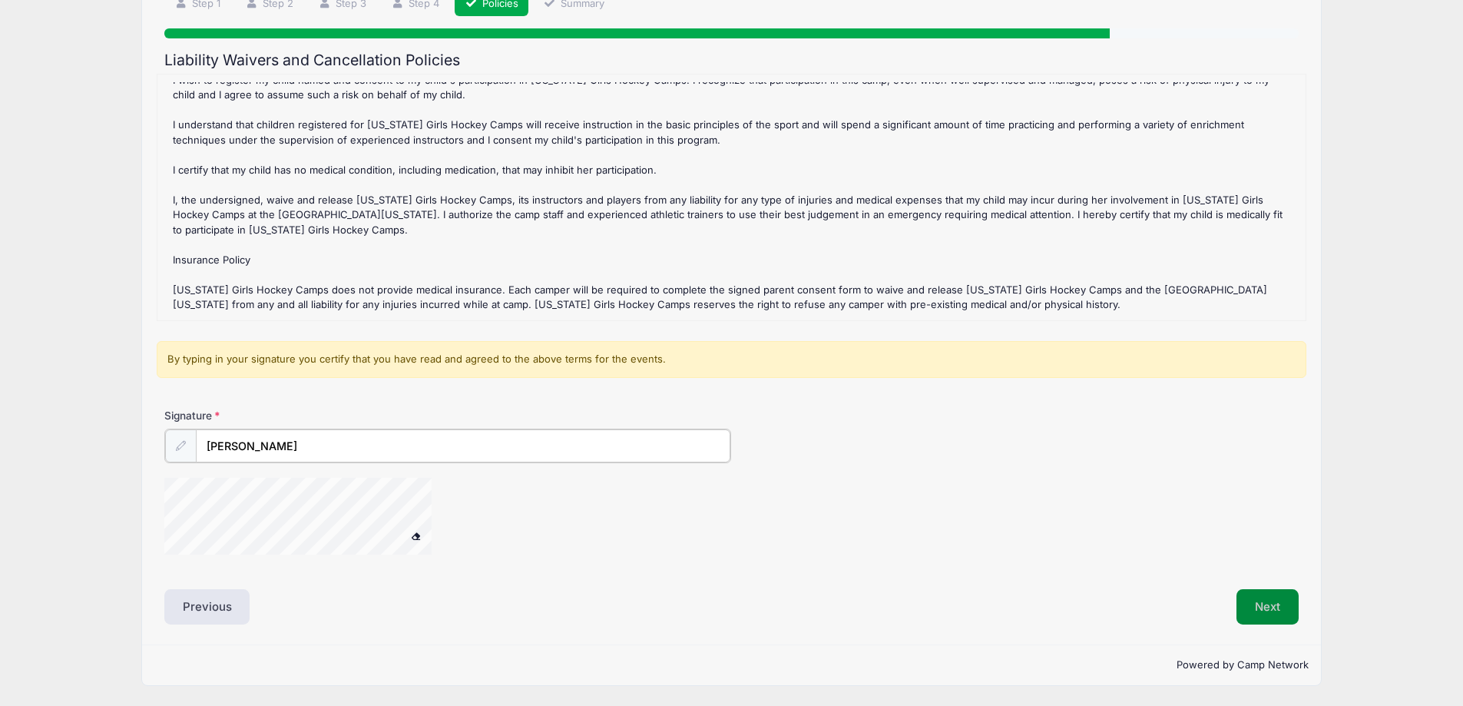
type input "Katie Vann"
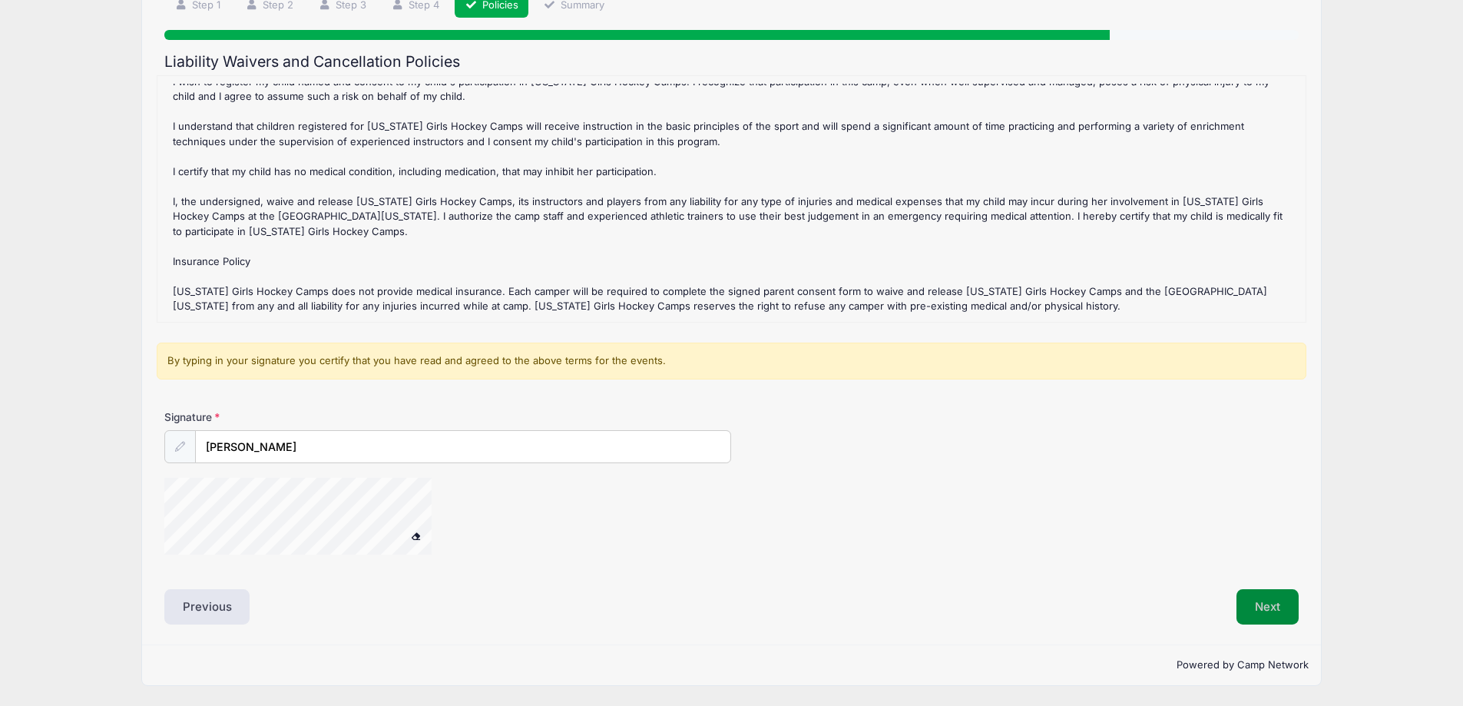
scroll to position [124, 0]
click at [1249, 607] on button "Next" at bounding box center [1267, 606] width 62 height 35
click at [1254, 597] on button "Next" at bounding box center [1267, 606] width 62 height 35
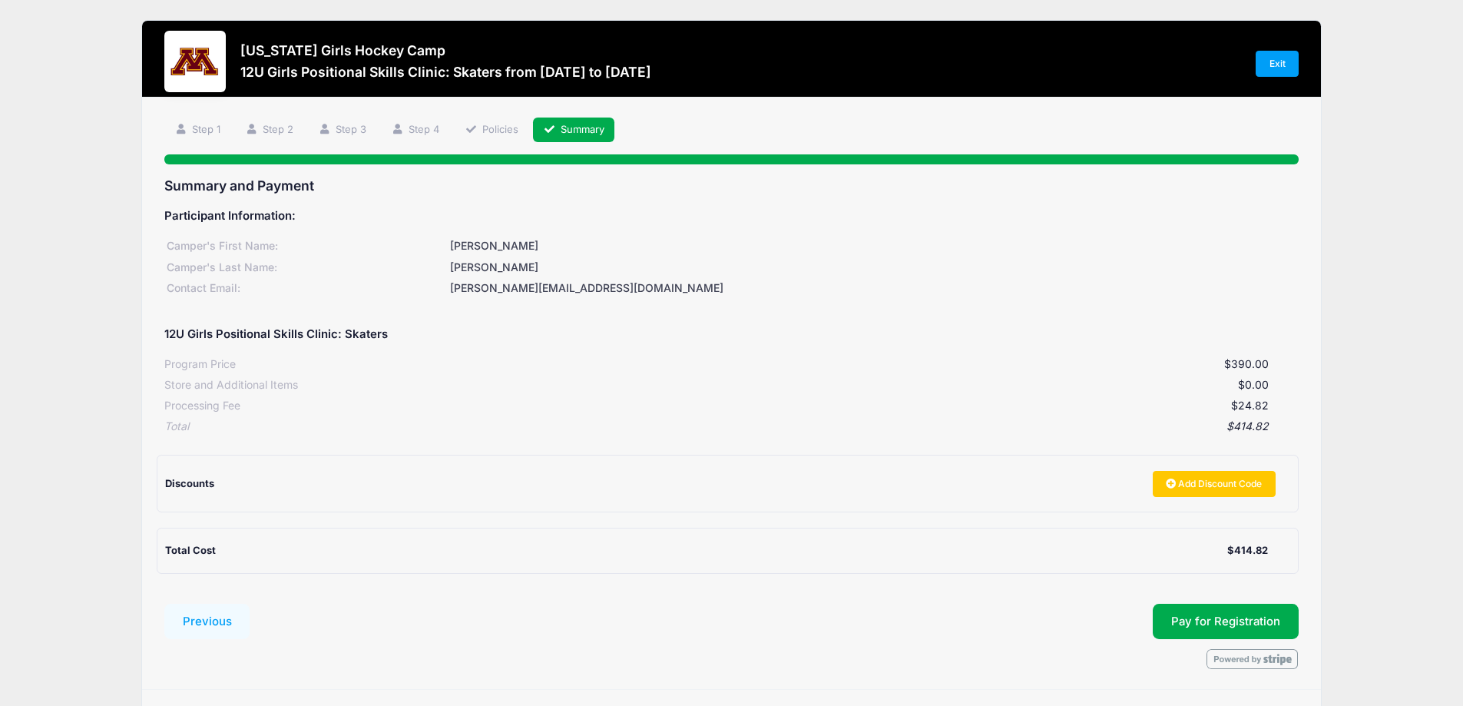
scroll to position [45, 0]
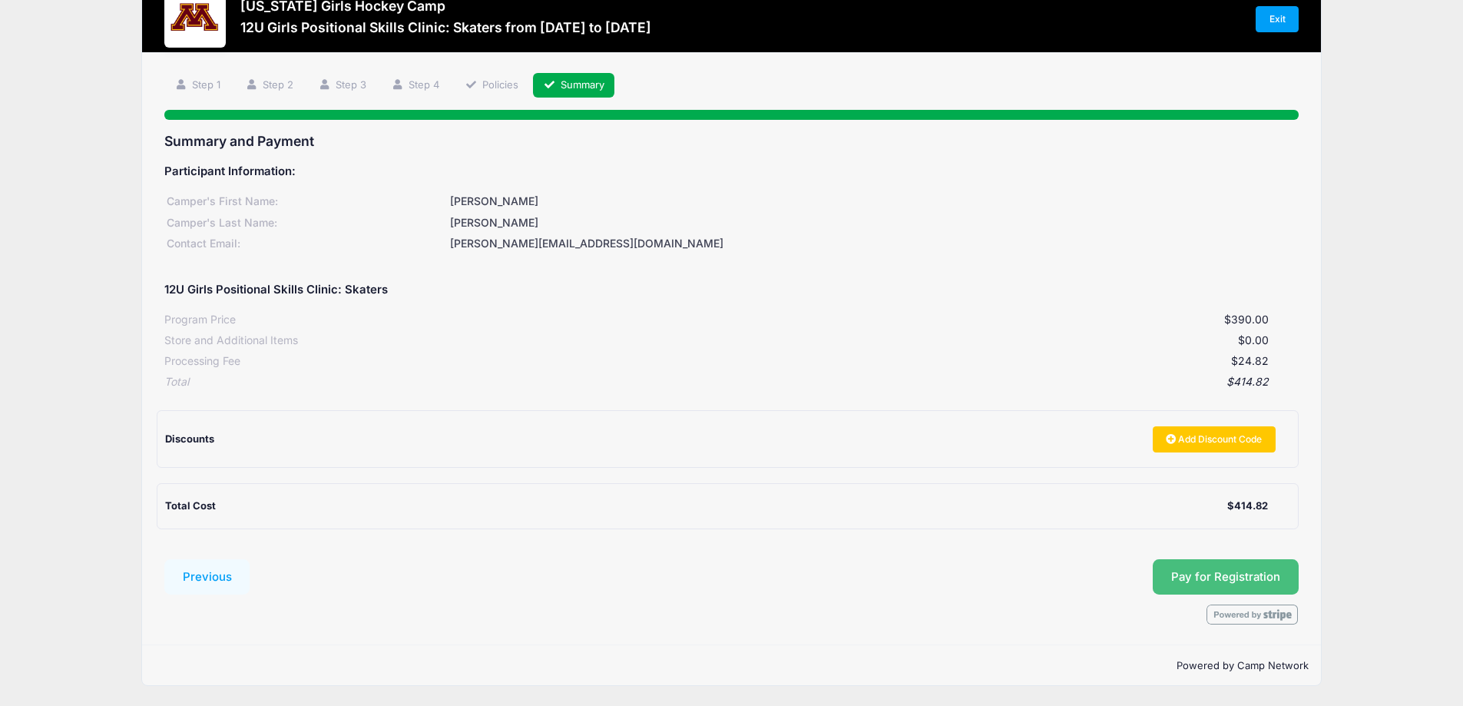
click at [1223, 577] on button "Pay for Registration" at bounding box center [1226, 576] width 146 height 35
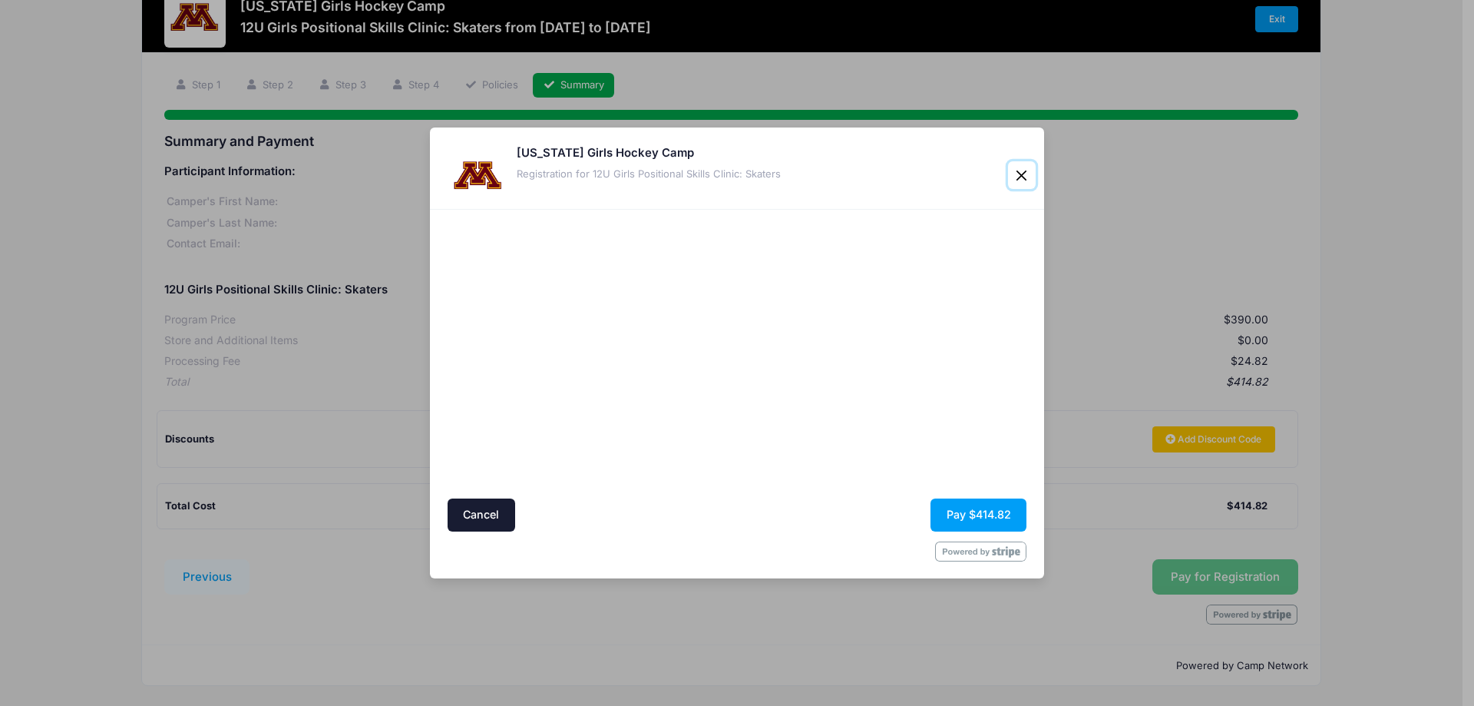
click at [1011, 175] on button "Close" at bounding box center [1022, 175] width 28 height 28
